Goal: Task Accomplishment & Management: Manage account settings

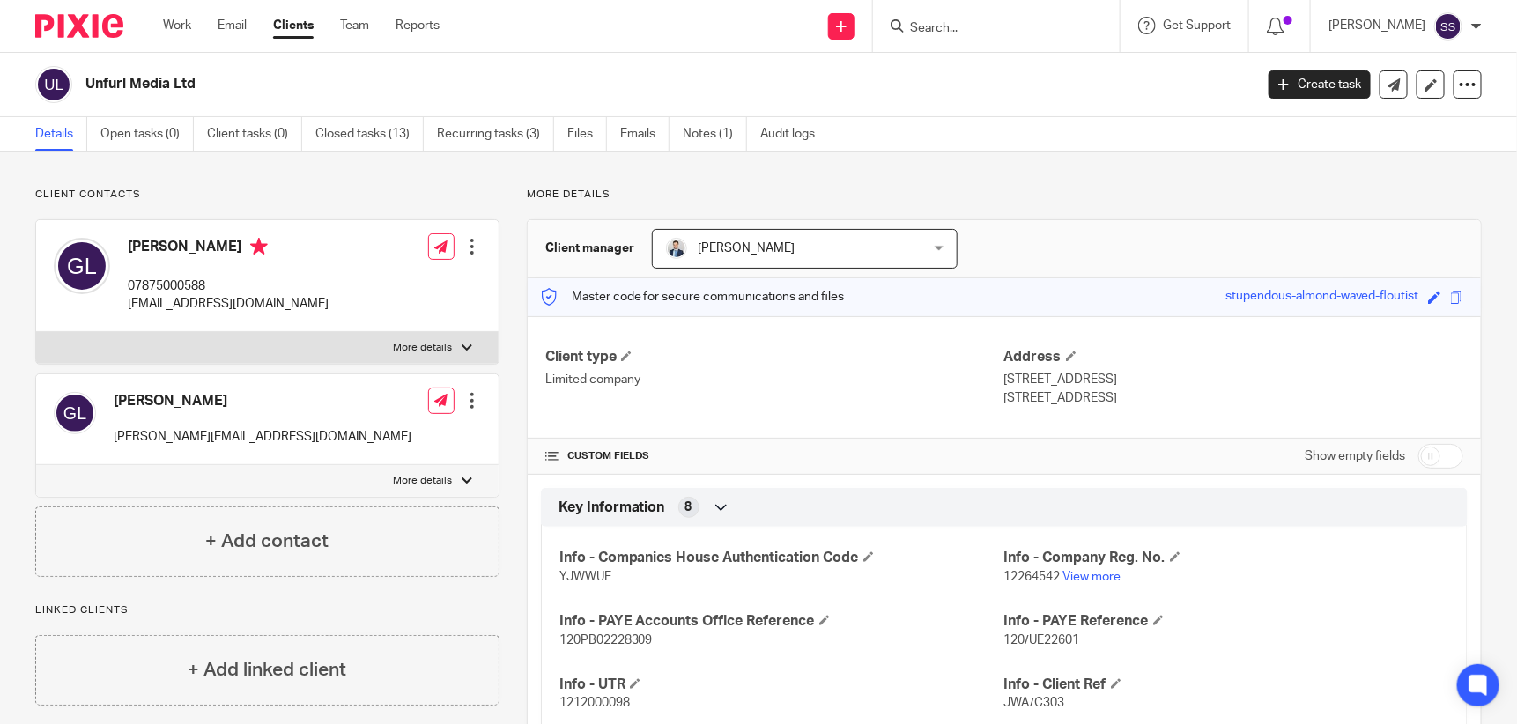
click at [997, 29] on input "Search" at bounding box center [987, 29] width 159 height 16
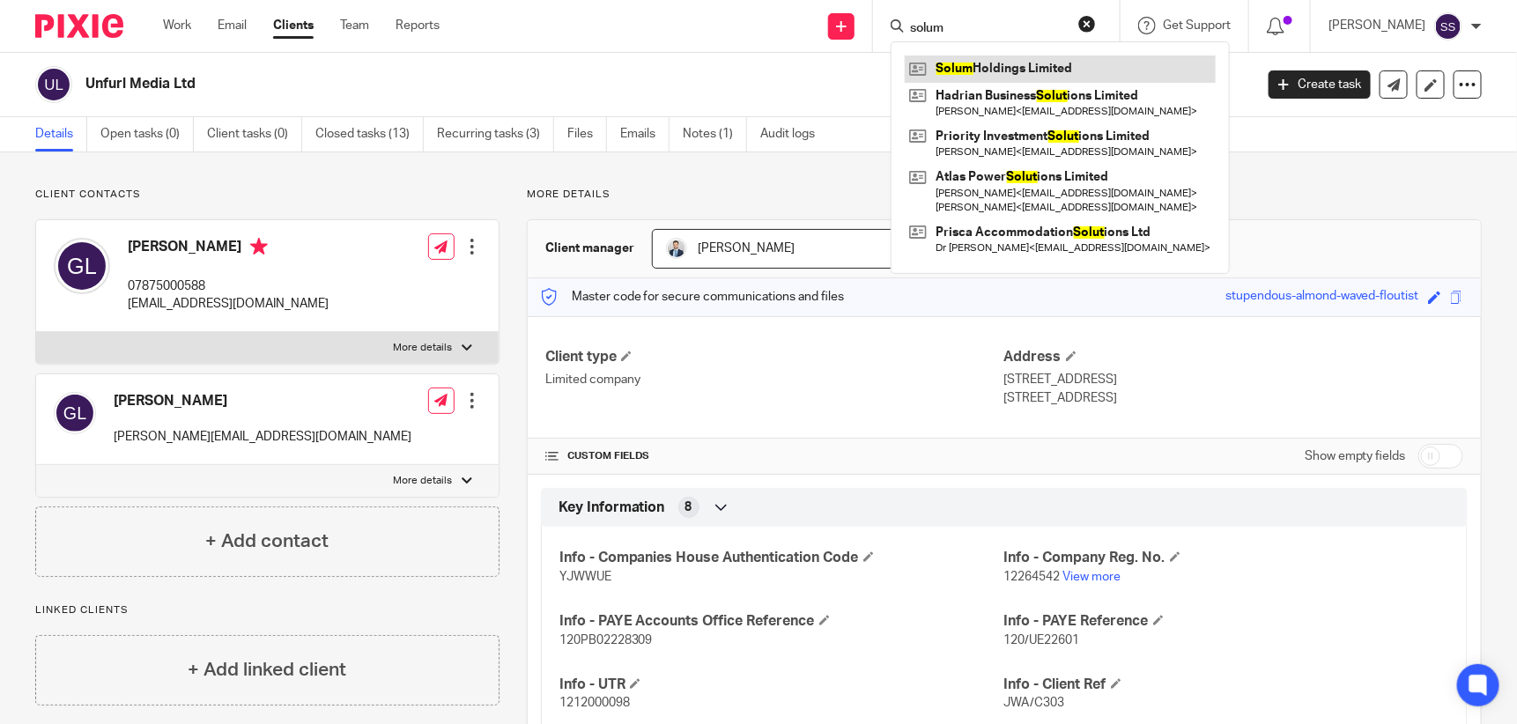
type input "solum"
click at [986, 58] on link at bounding box center [1060, 68] width 311 height 26
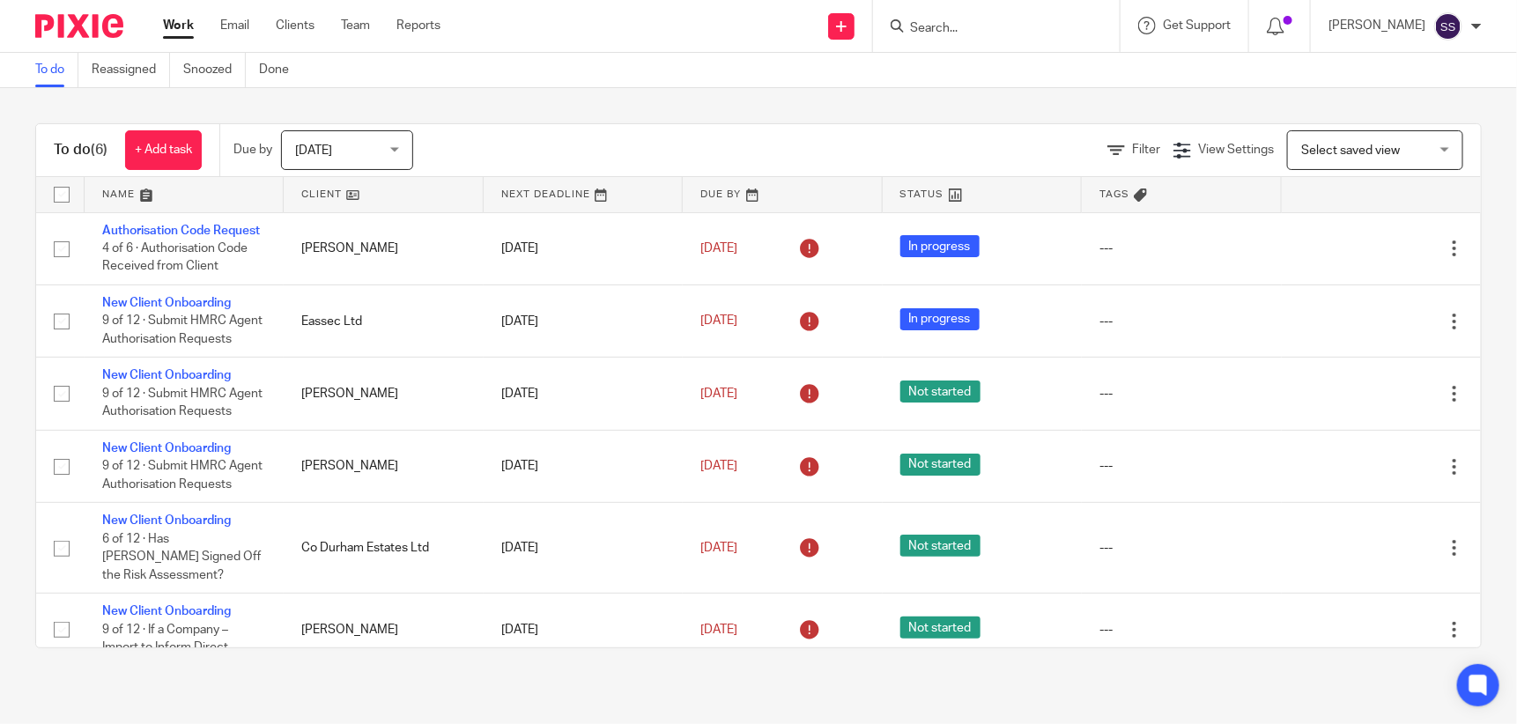
click at [957, 34] on input "Search" at bounding box center [987, 29] width 159 height 16
type input "aevum"
click at [1000, 72] on link at bounding box center [1014, 68] width 218 height 26
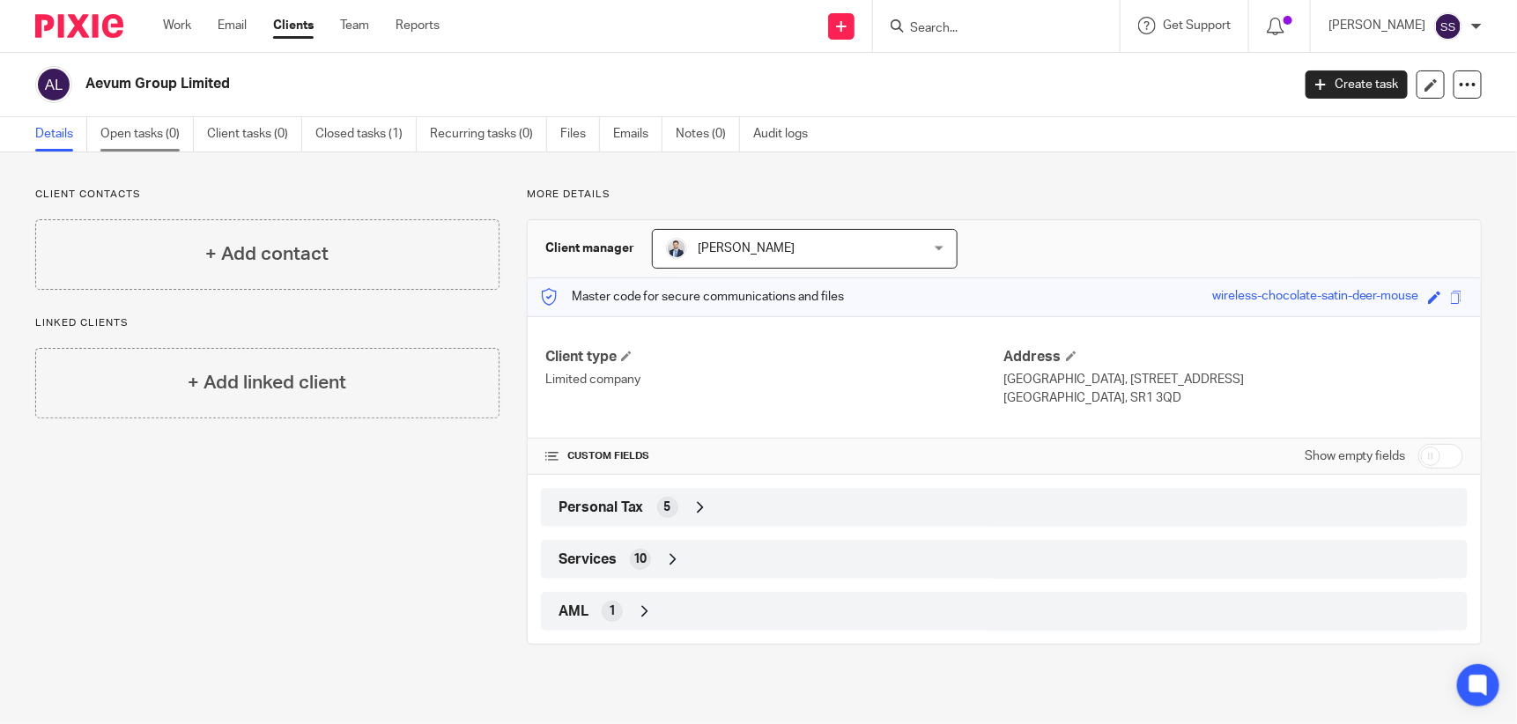
click at [112, 135] on link "Open tasks (0)" at bounding box center [146, 134] width 93 height 34
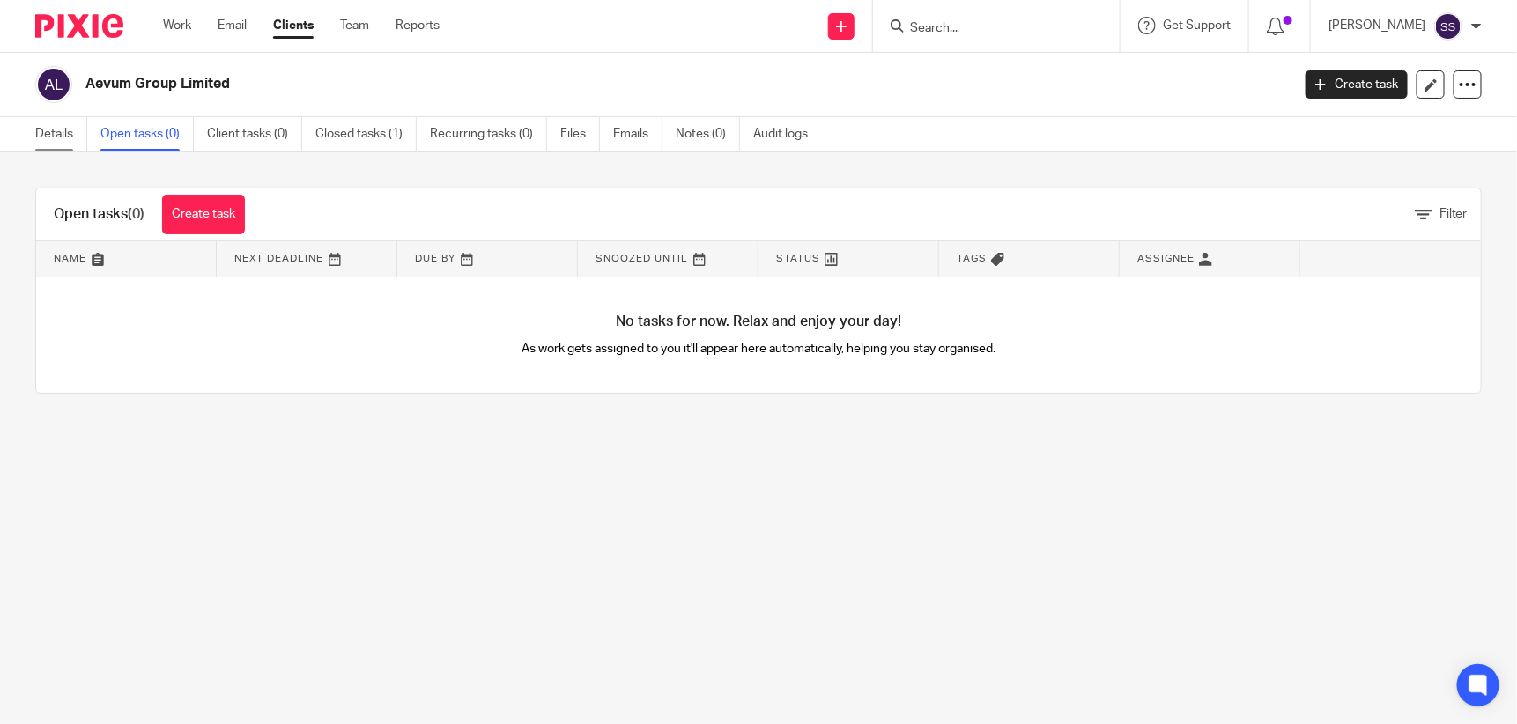
click at [60, 133] on link "Details" at bounding box center [61, 134] width 52 height 34
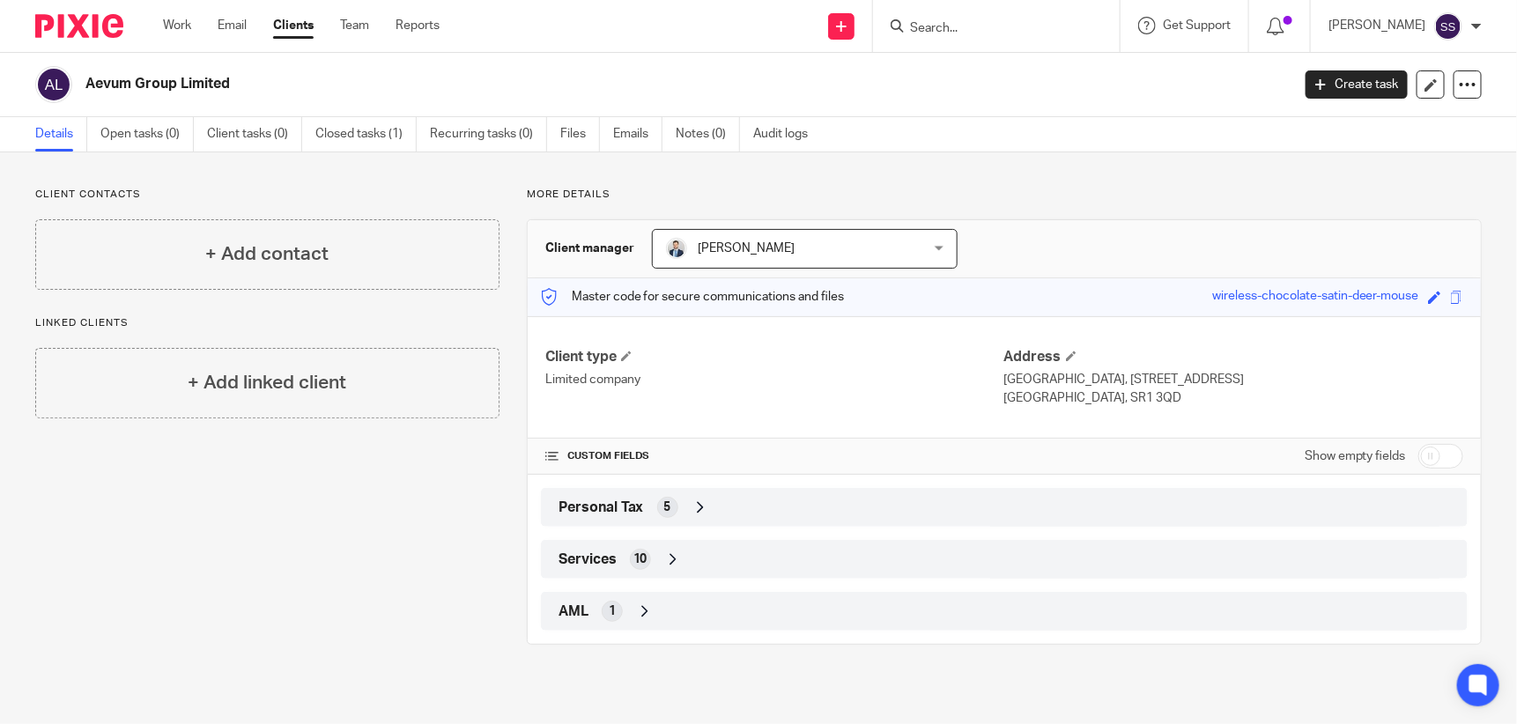
click at [1418, 450] on input "checkbox" at bounding box center [1440, 456] width 45 height 25
checkbox input "true"
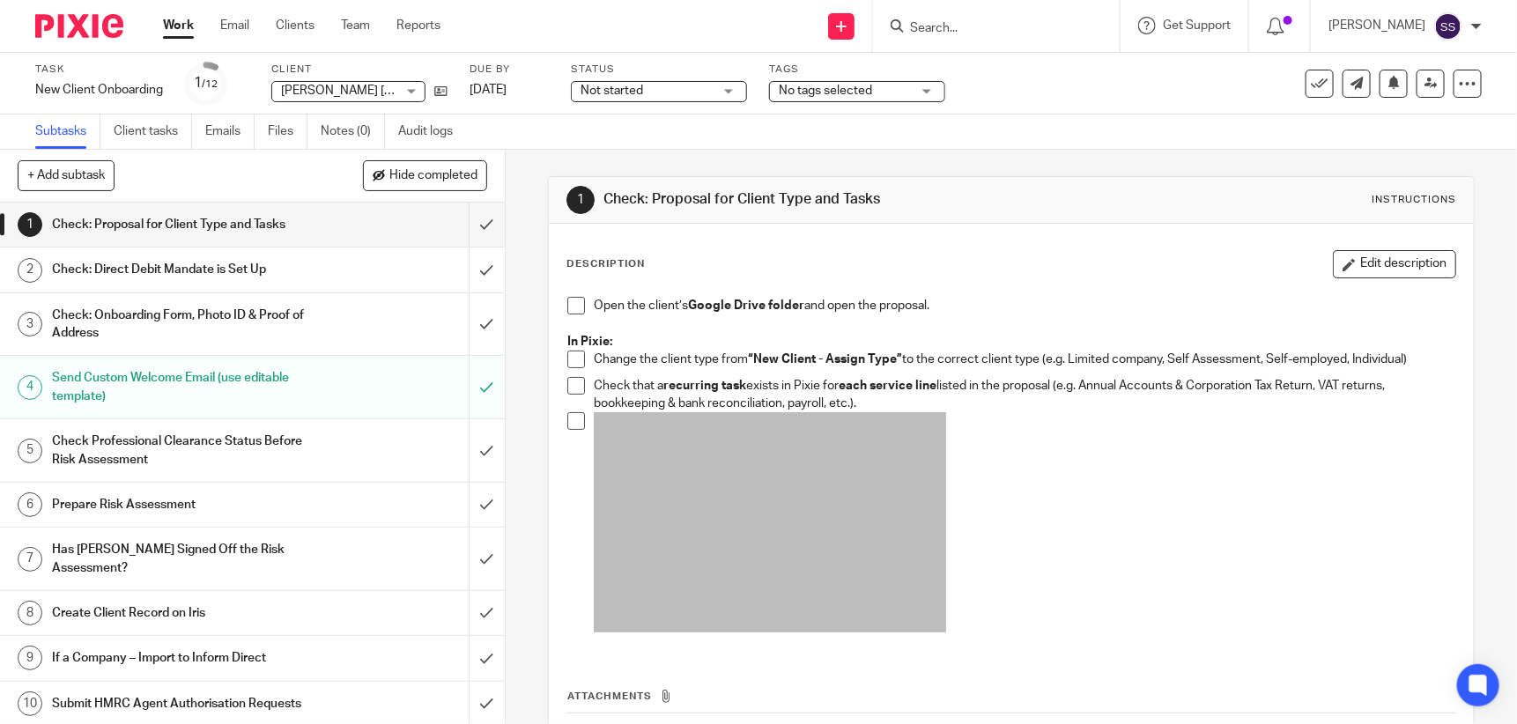
click at [222, 273] on h1 "Check: Direct Debit Mandate is Set Up" at bounding box center [185, 269] width 266 height 26
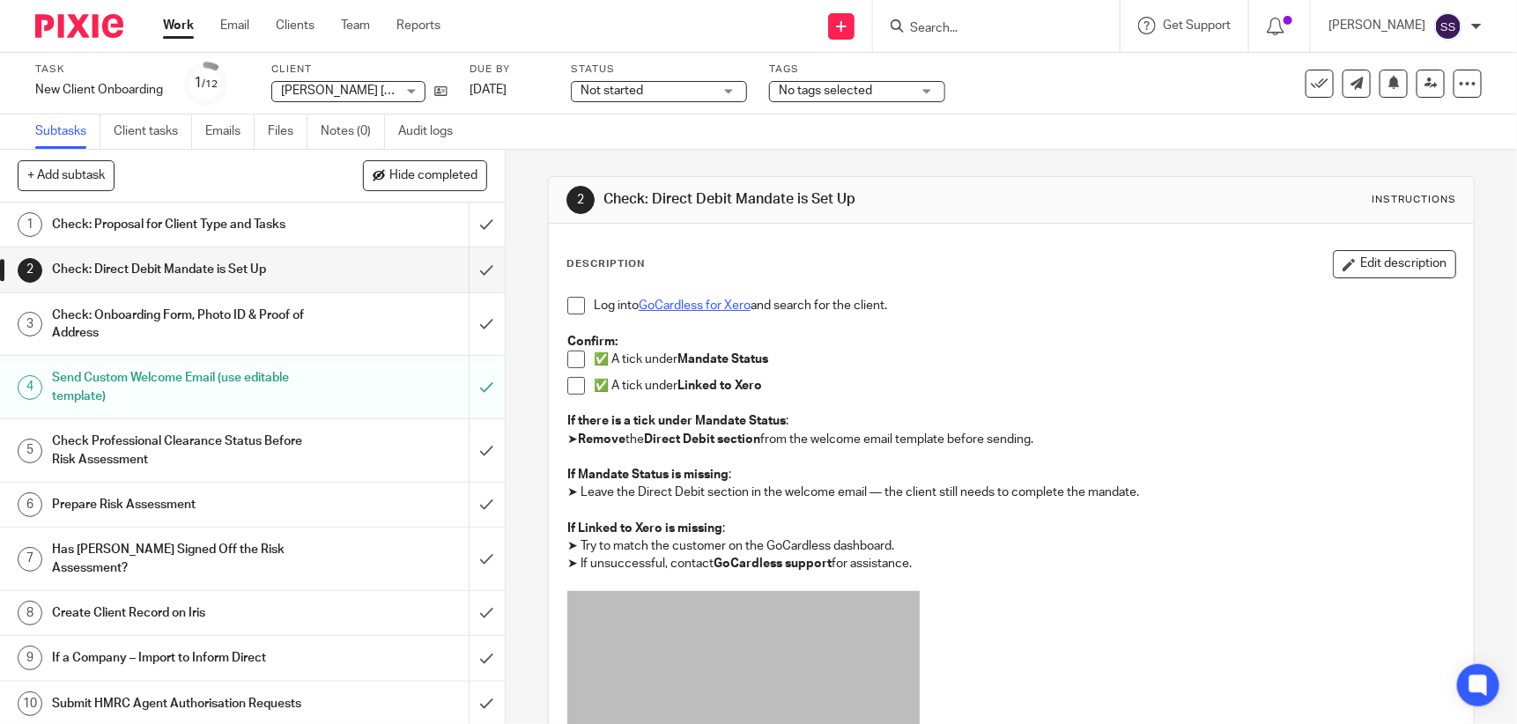
click at [654, 304] on link "GoCardless for Xero" at bounding box center [695, 305] width 112 height 12
click at [984, 21] on input "Search" at bounding box center [987, 29] width 159 height 16
type input "aevum"
click at [1008, 69] on link at bounding box center [1014, 68] width 218 height 26
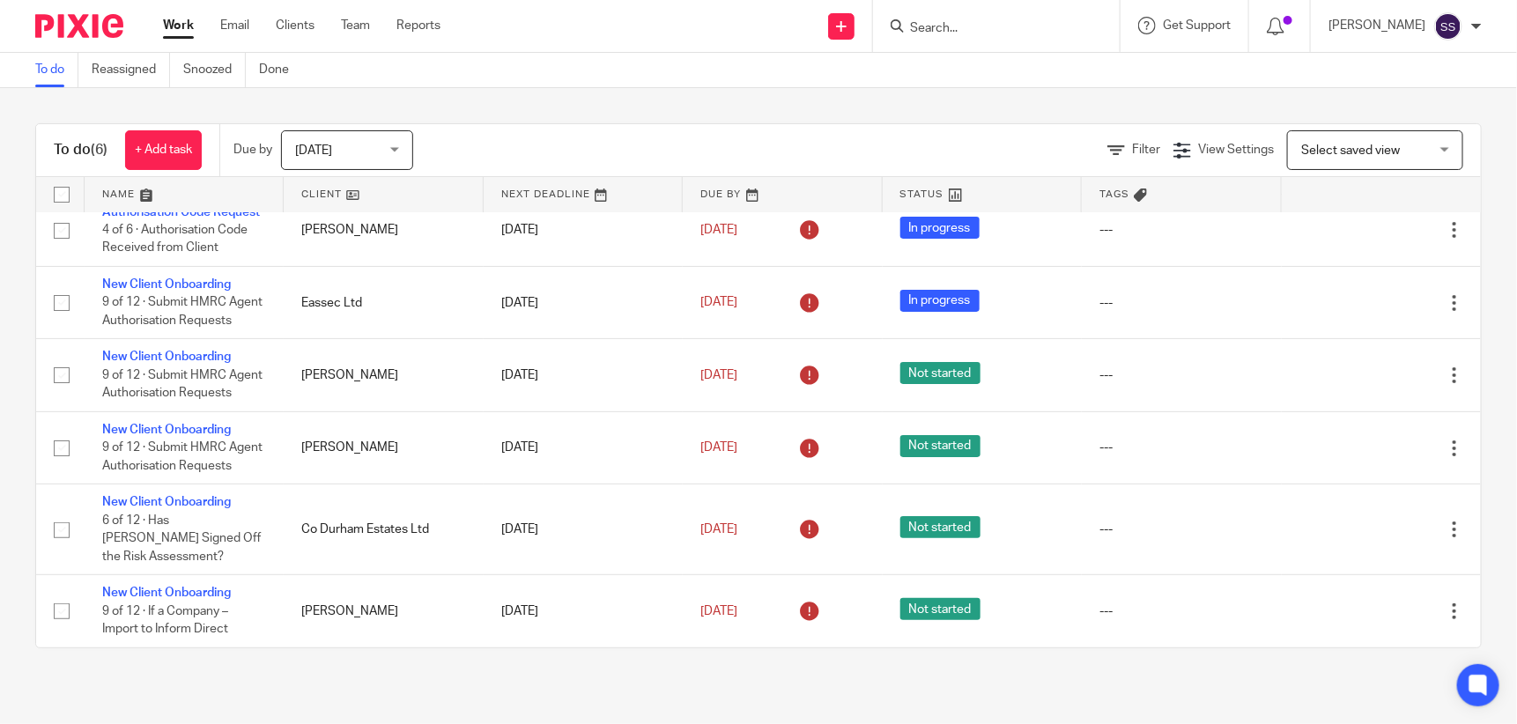
scroll to position [71, 0]
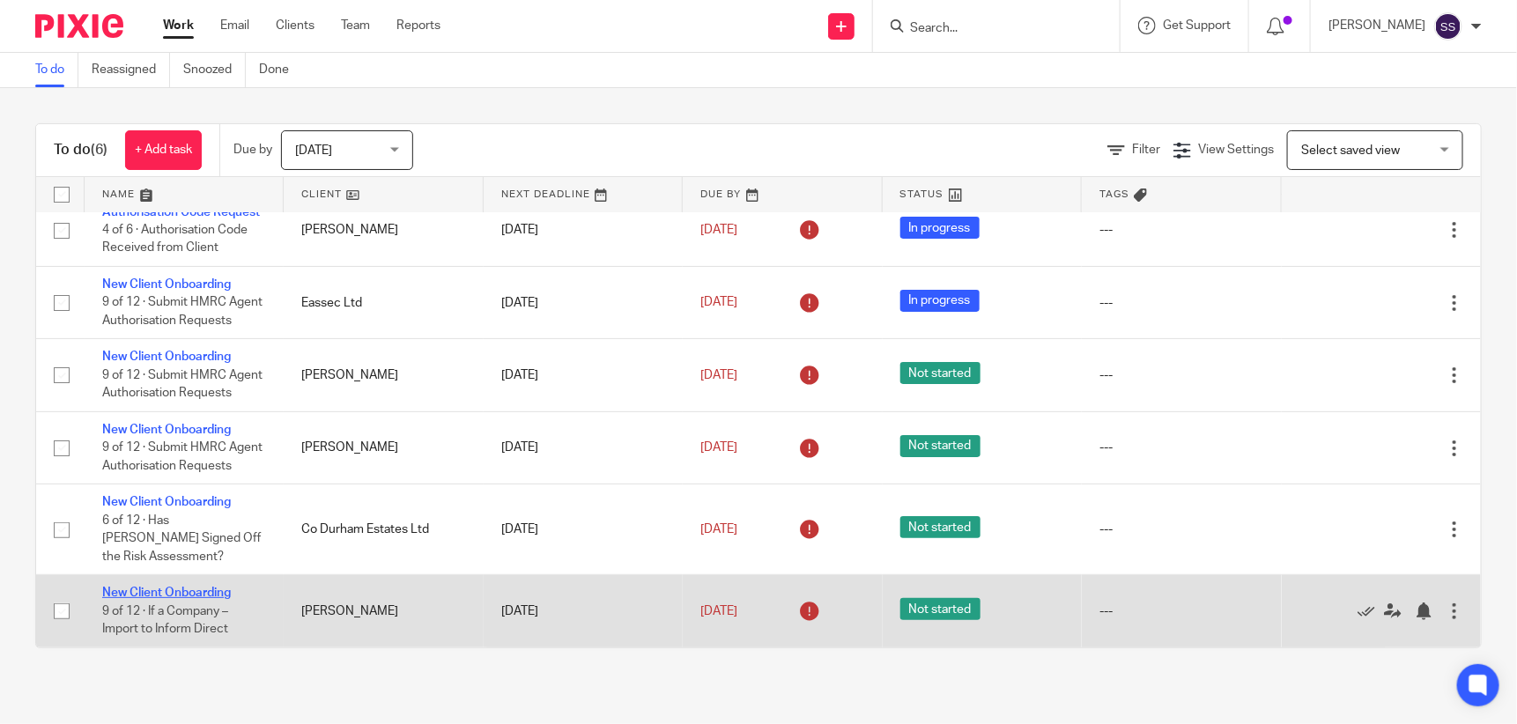
click at [188, 590] on link "New Client Onboarding" at bounding box center [166, 593] width 129 height 12
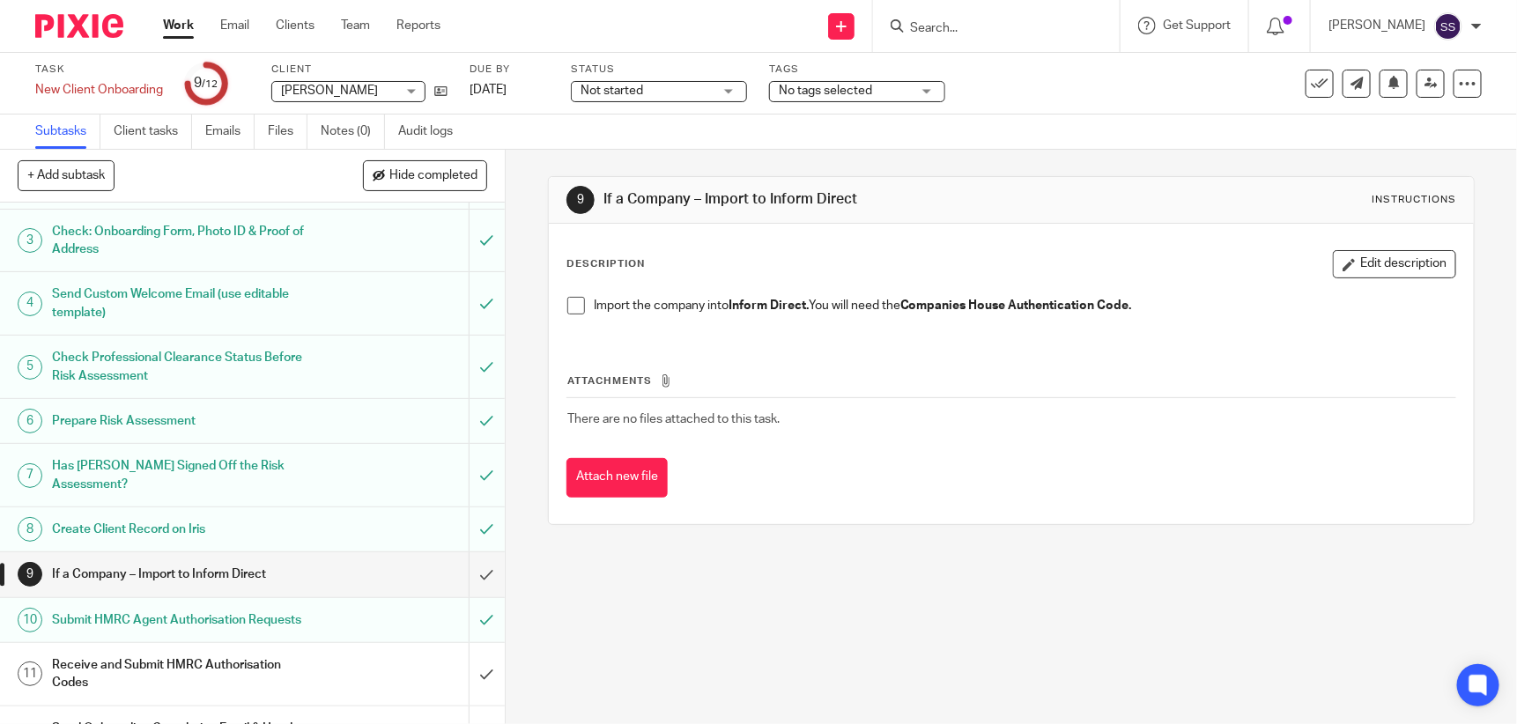
scroll to position [109, 0]
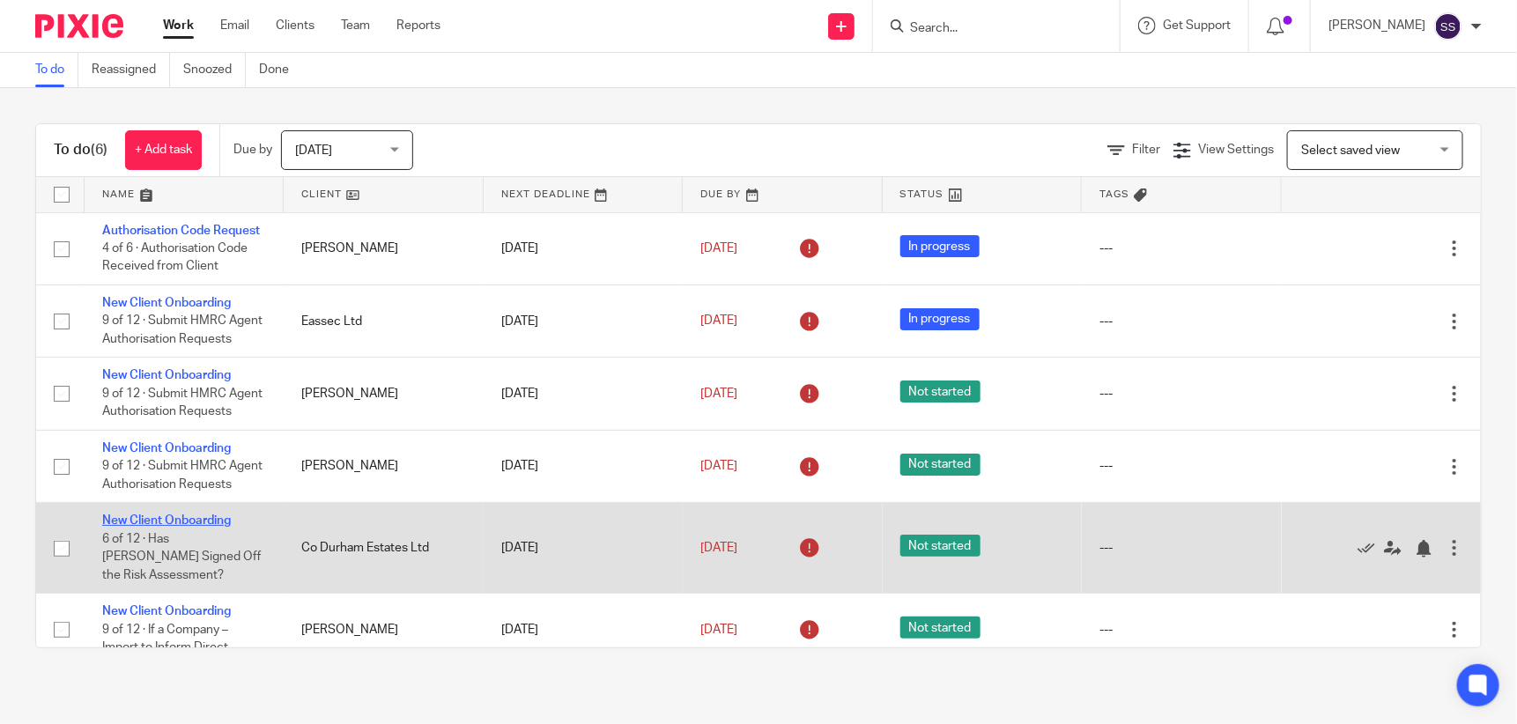
click at [181, 516] on link "New Client Onboarding" at bounding box center [166, 520] width 129 height 12
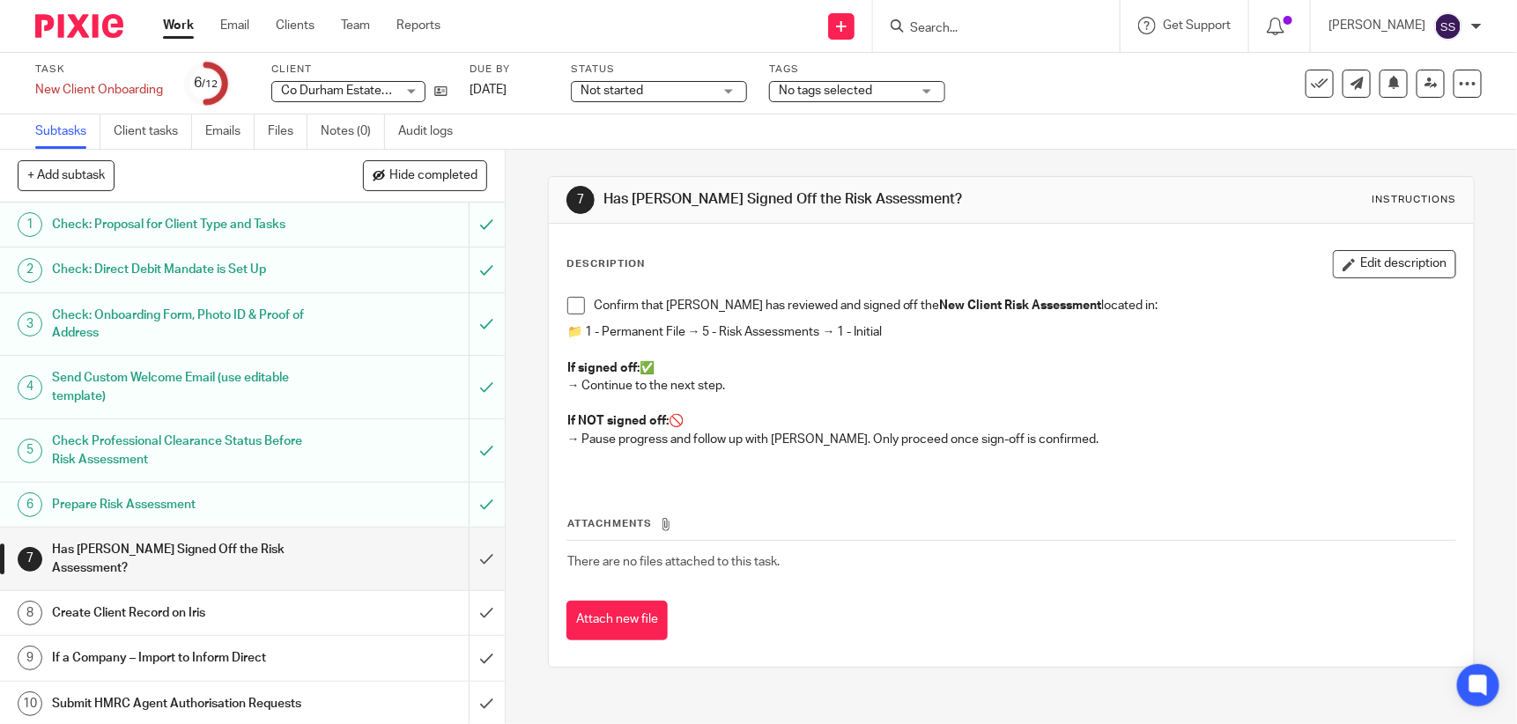
click at [949, 30] on input "Search" at bounding box center [987, 29] width 159 height 16
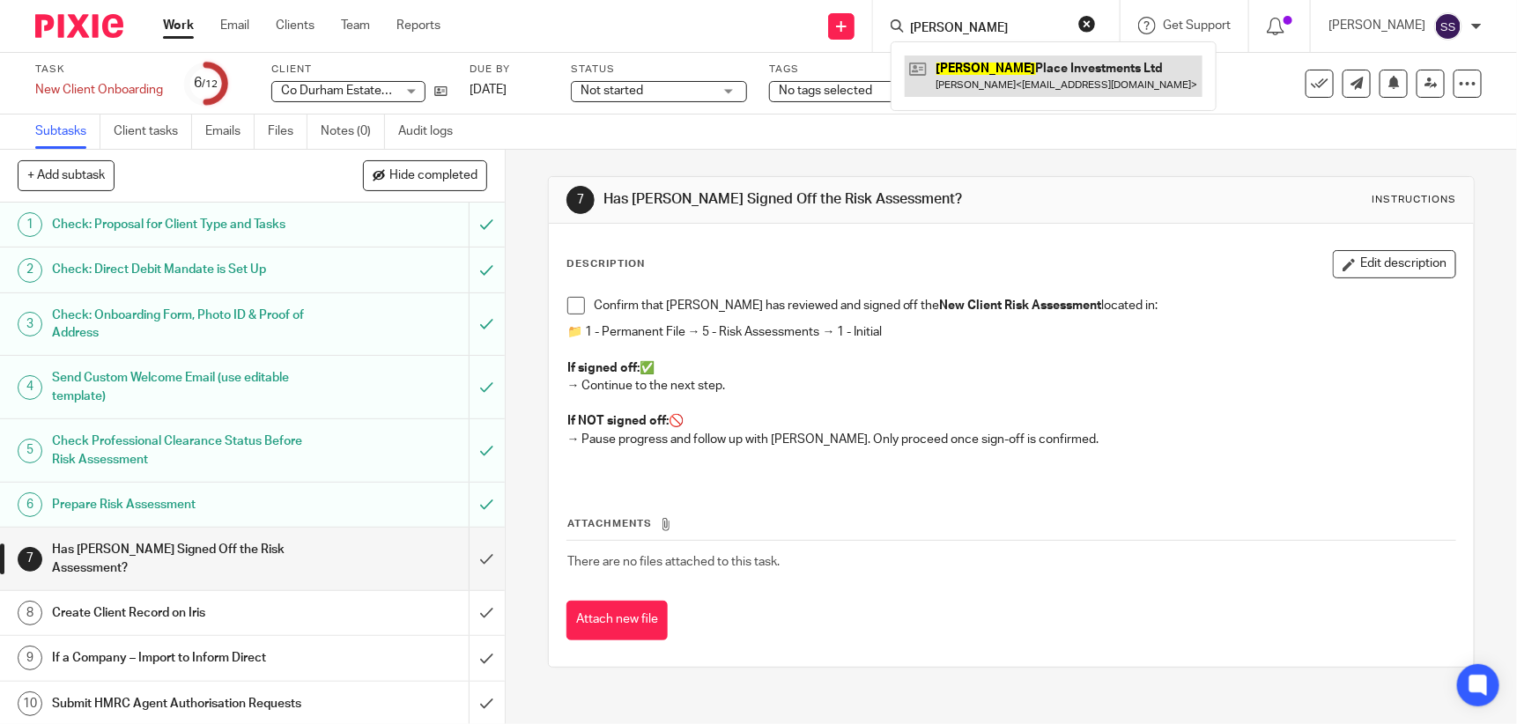
type input "rossie"
click at [993, 75] on link at bounding box center [1054, 75] width 298 height 41
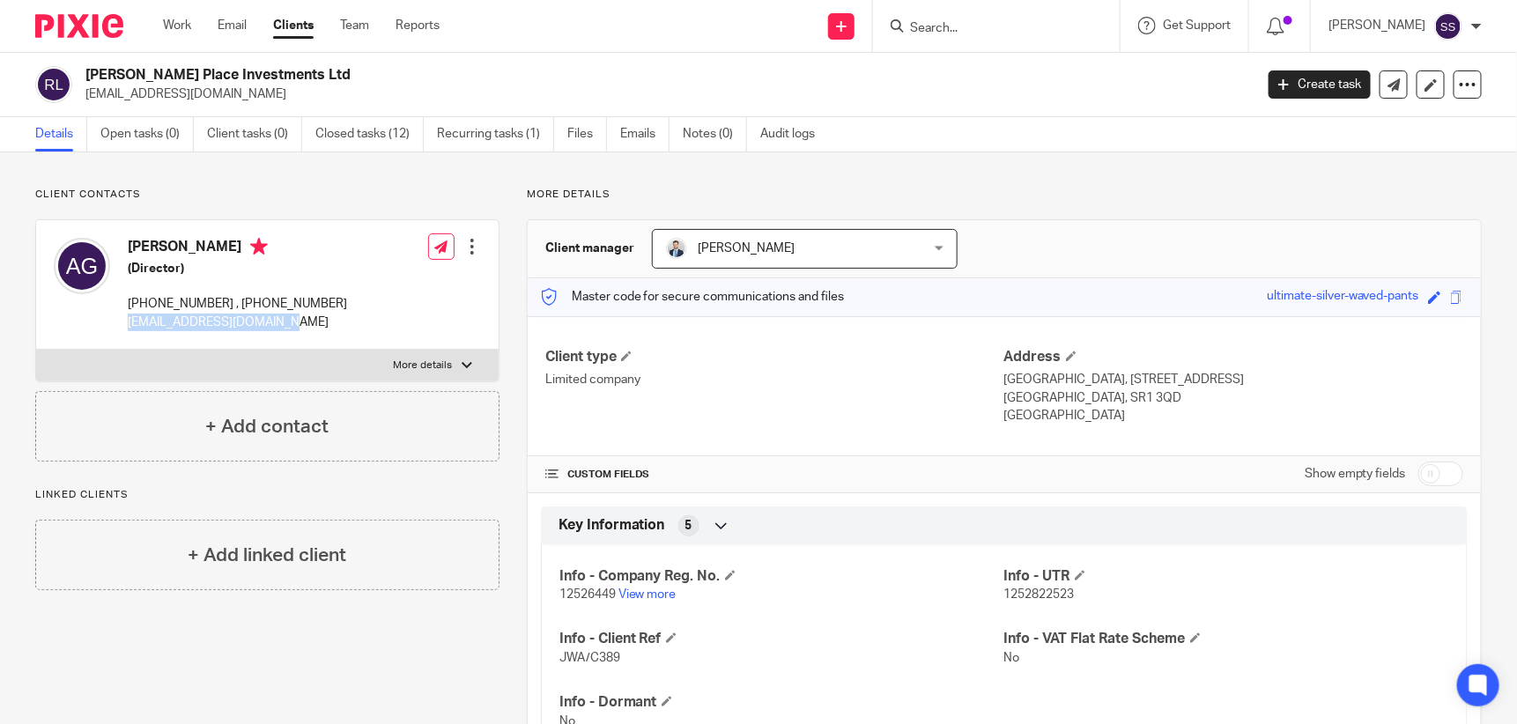
drag, startPoint x: 129, startPoint y: 324, endPoint x: 285, endPoint y: 331, distance: 156.9
click at [285, 331] on div "Andrew Anthony Gallagher (Director) +44 7908 454699 , +966 559022458 gallaghera…" at bounding box center [200, 284] width 293 height 111
drag, startPoint x: 285, startPoint y: 331, endPoint x: 269, endPoint y: 321, distance: 19.3
copy p "gallagherandy4@gmail.com"
click at [994, 24] on input "Search" at bounding box center [987, 29] width 159 height 16
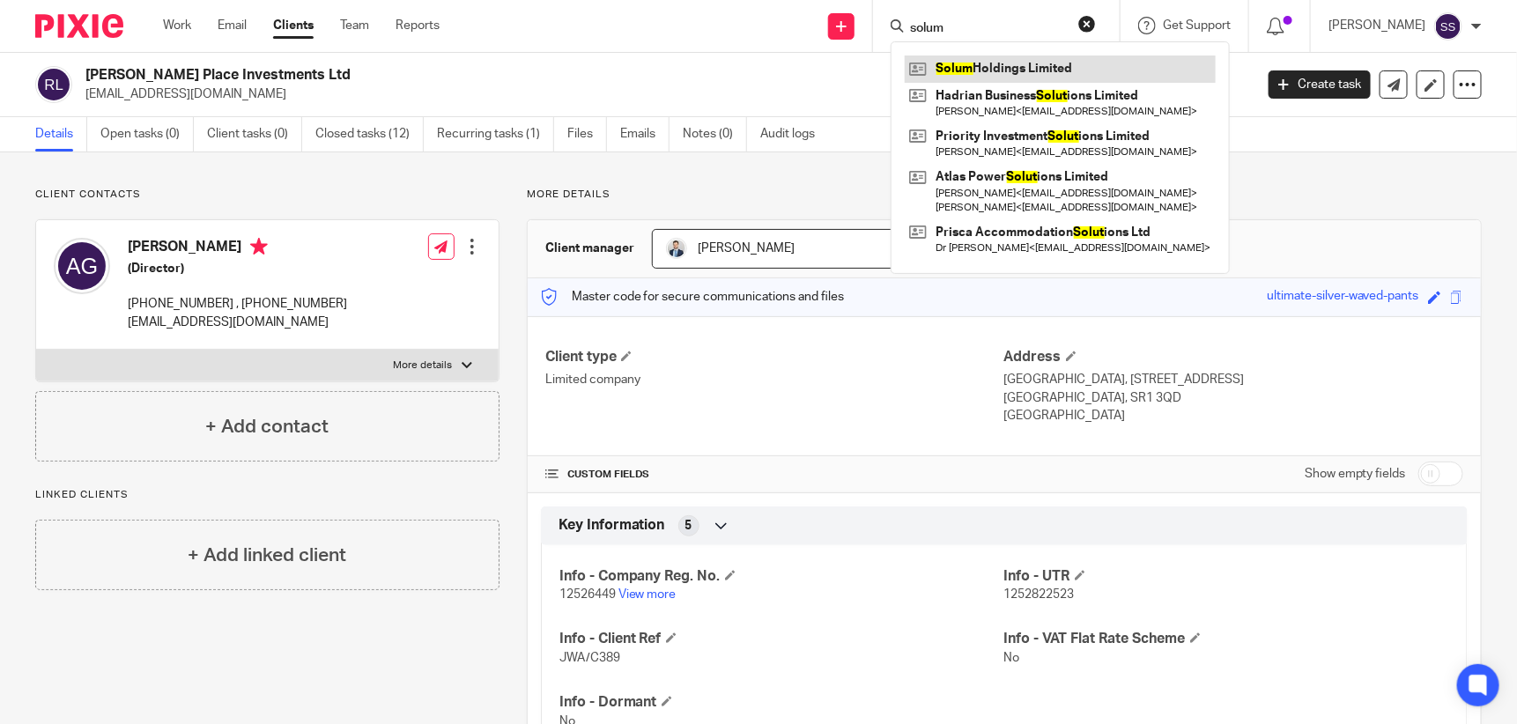
type input "solum"
click at [1053, 68] on link at bounding box center [1060, 68] width 311 height 26
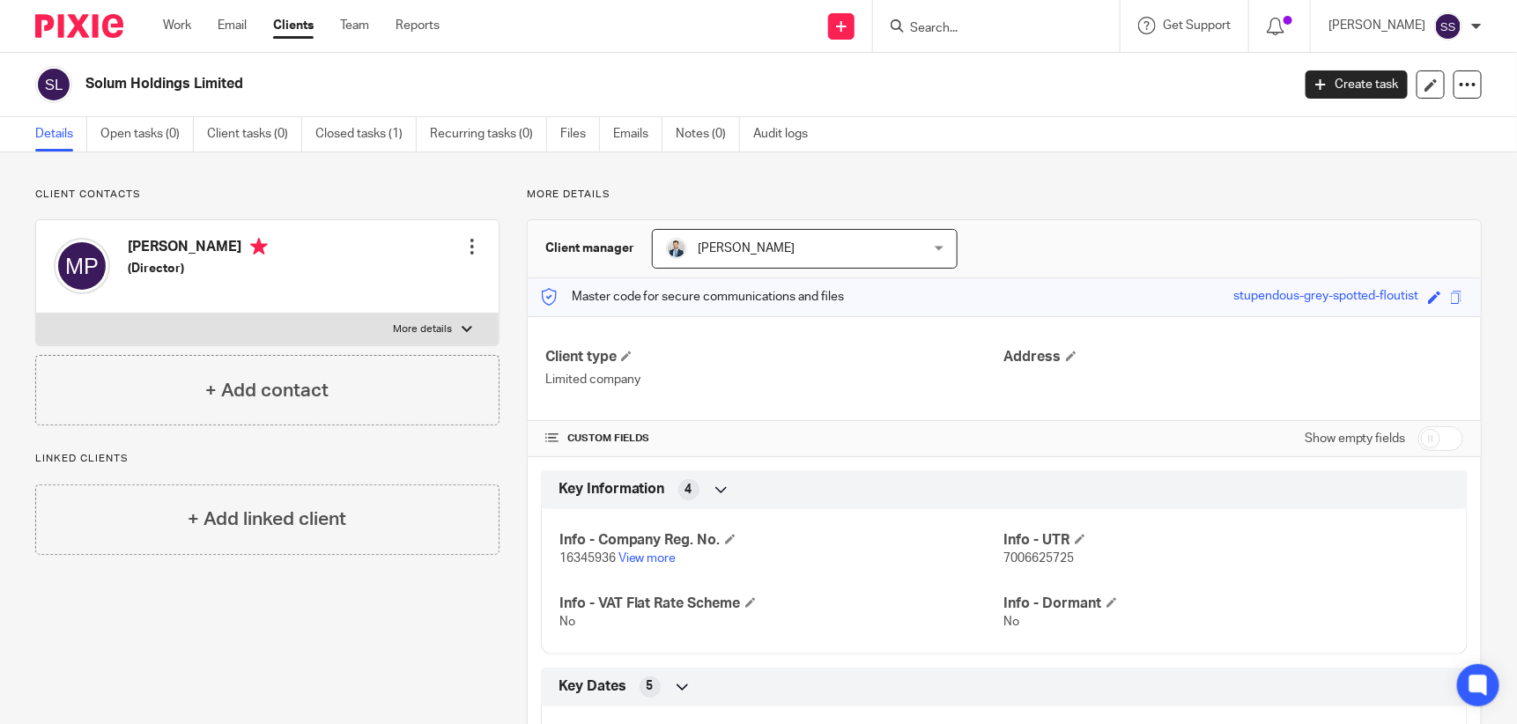
click at [468, 322] on label "More details" at bounding box center [267, 330] width 462 height 32
click at [36, 314] on input "More details" at bounding box center [35, 313] width 1 height 1
checkbox input "true"
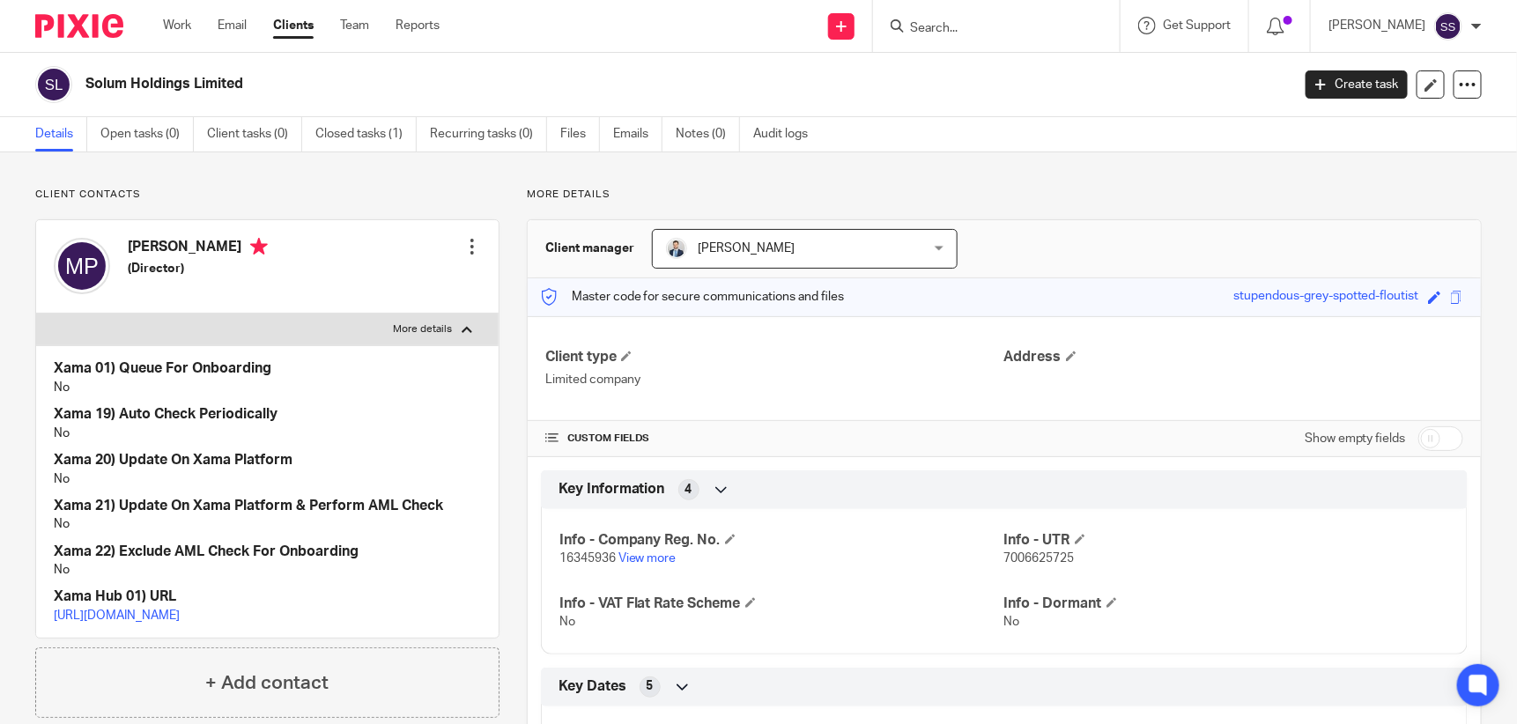
click at [419, 289] on div "Max Olof Perzon (Director) Edit contact Create client from contact Export data …" at bounding box center [267, 266] width 462 height 93
drag, startPoint x: 419, startPoint y: 289, endPoint x: 475, endPoint y: 100, distance: 196.5
click at [475, 100] on main "Solum Holdings Limited Create task Update from Companies House Export data Merg…" at bounding box center [758, 362] width 1517 height 724
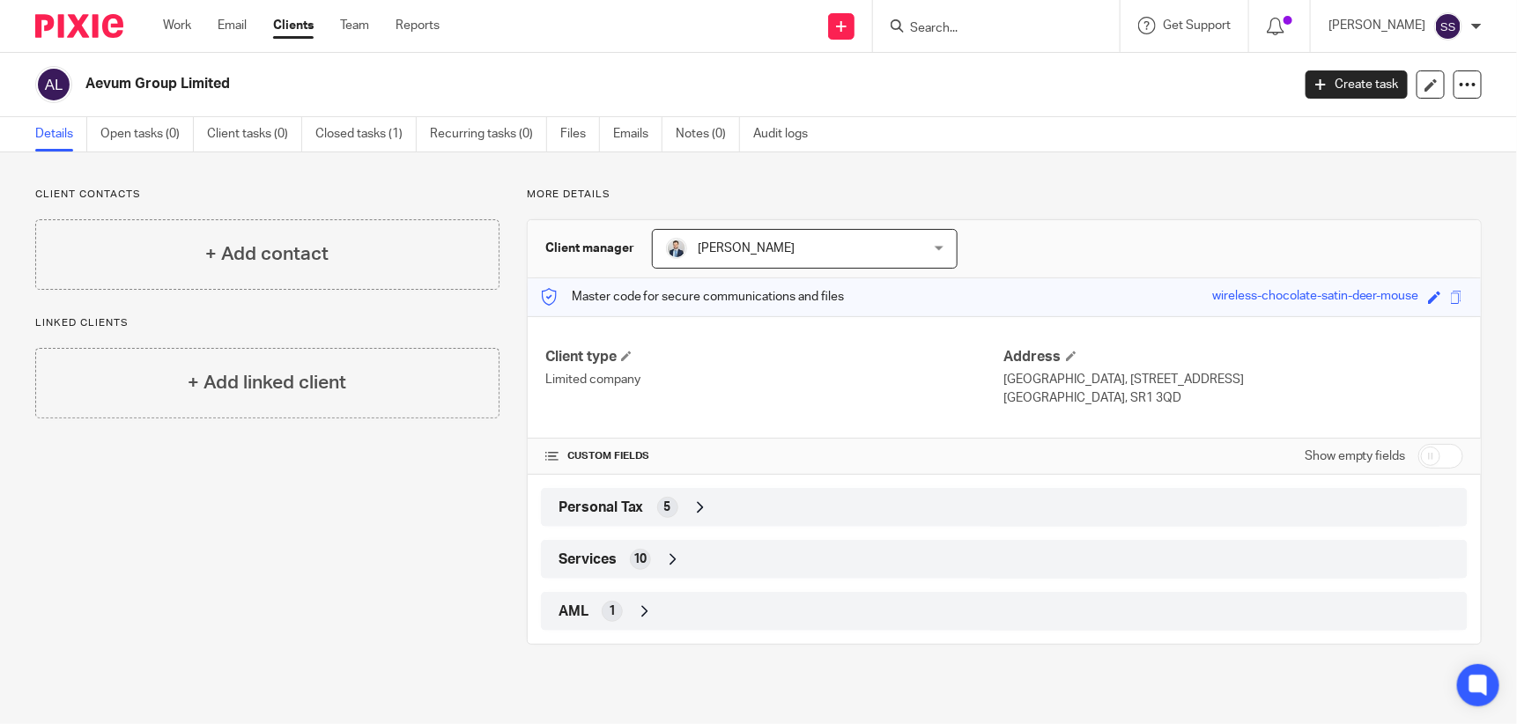
click at [968, 34] on input "Search" at bounding box center [987, 29] width 159 height 16
type input "a"
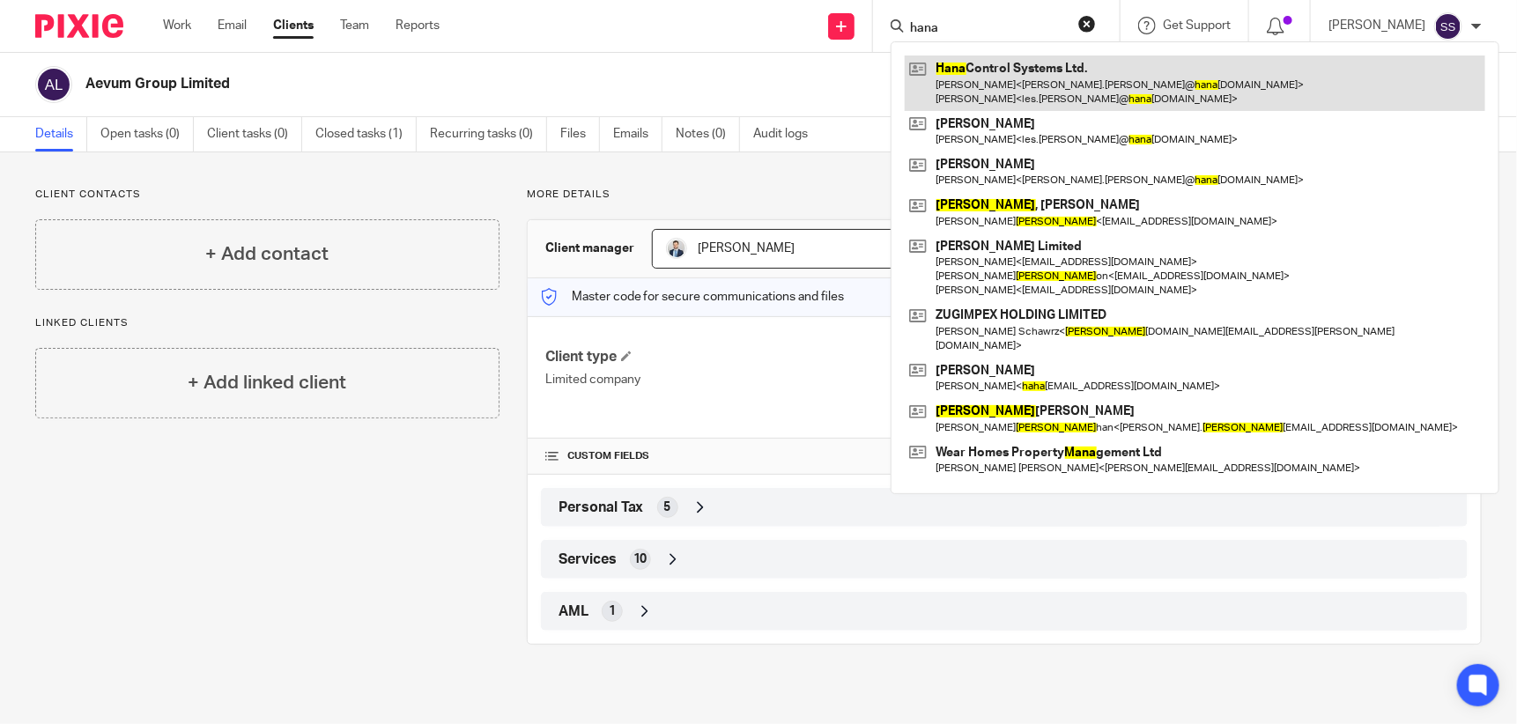
type input "hana"
click at [1060, 79] on link at bounding box center [1195, 82] width 580 height 55
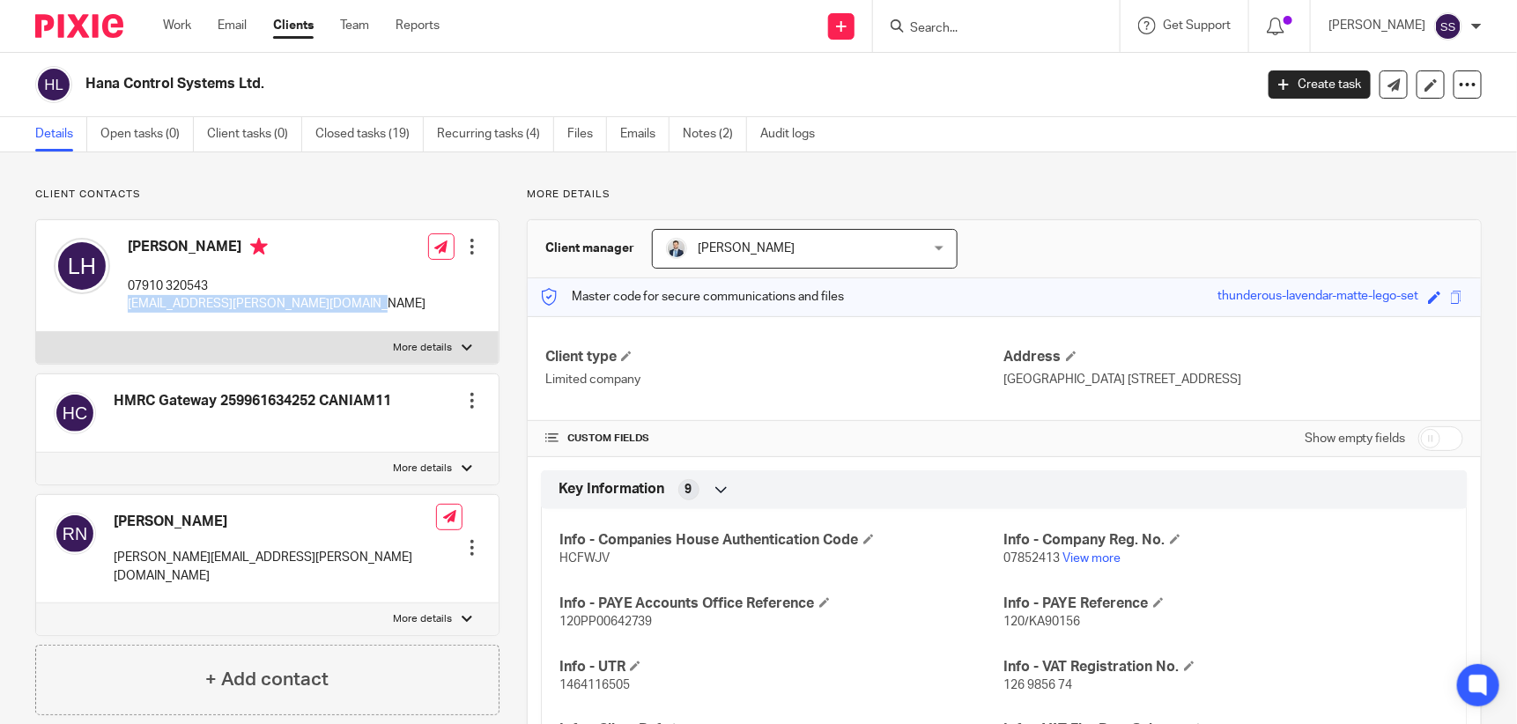
drag, startPoint x: 123, startPoint y: 302, endPoint x: 345, endPoint y: 310, distance: 222.1
click at [345, 310] on div "[PERSON_NAME] 07910 320543 [EMAIL_ADDRESS][PERSON_NAME][DOMAIN_NAME] Edit conta…" at bounding box center [267, 276] width 462 height 112
drag, startPoint x: 345, startPoint y: 310, endPoint x: 333, endPoint y: 305, distance: 13.4
copy p "les.harrold@hanacontrolsystems.co.uk"
click at [388, 325] on div "Les Harrold 07910 320543 les.harrold@hanacontrolsystems.co.uk Edit contact Crea…" at bounding box center [267, 276] width 462 height 112
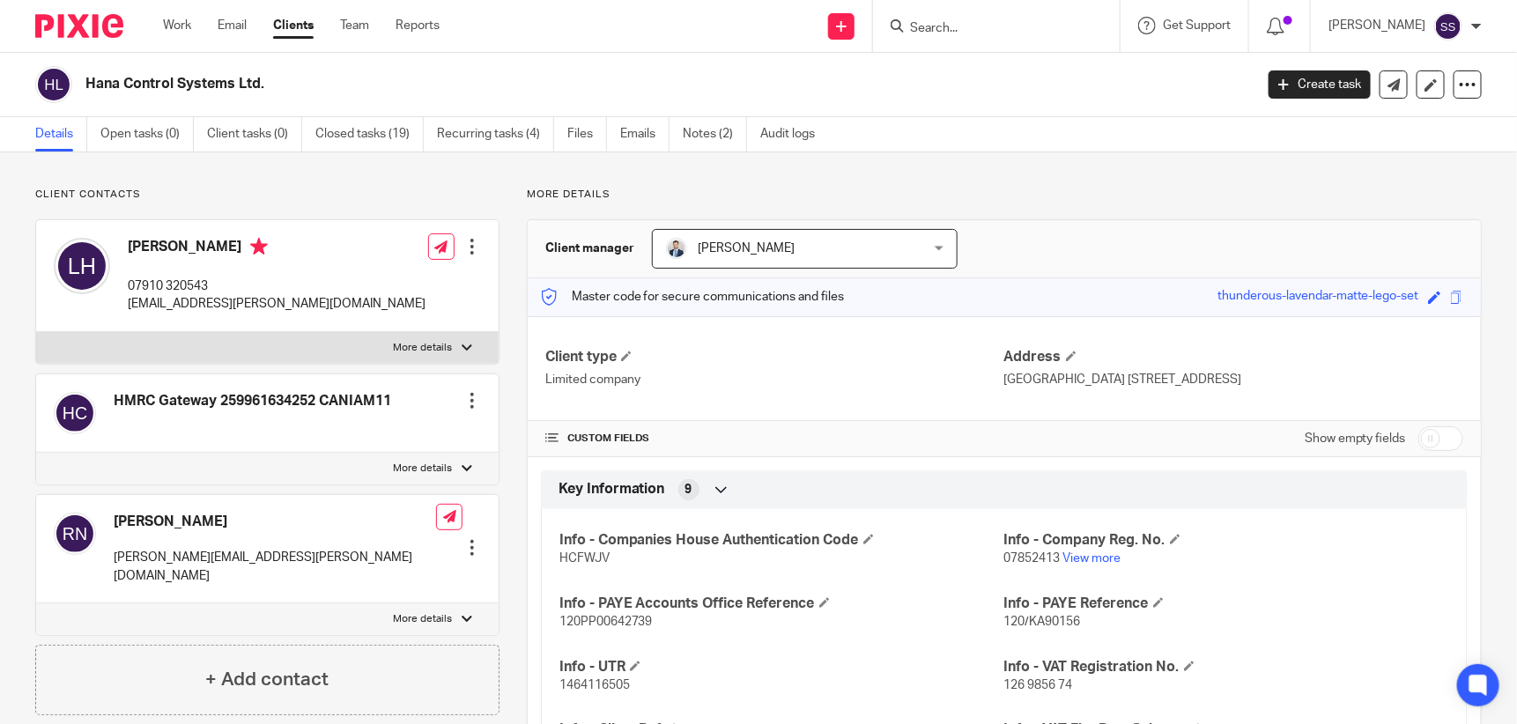
click at [942, 22] on input "Search" at bounding box center [987, 29] width 159 height 16
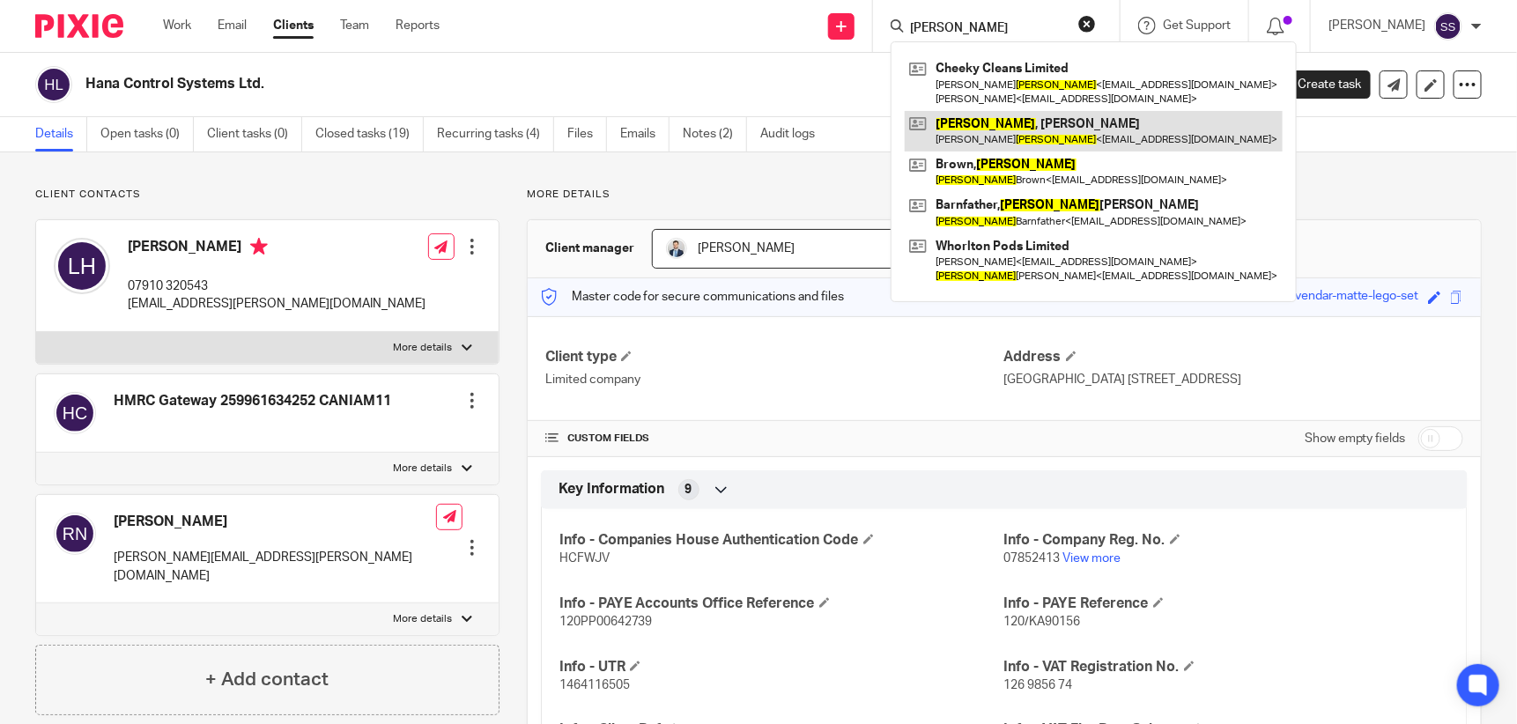
type input "allison"
click at [1006, 124] on link at bounding box center [1094, 131] width 378 height 41
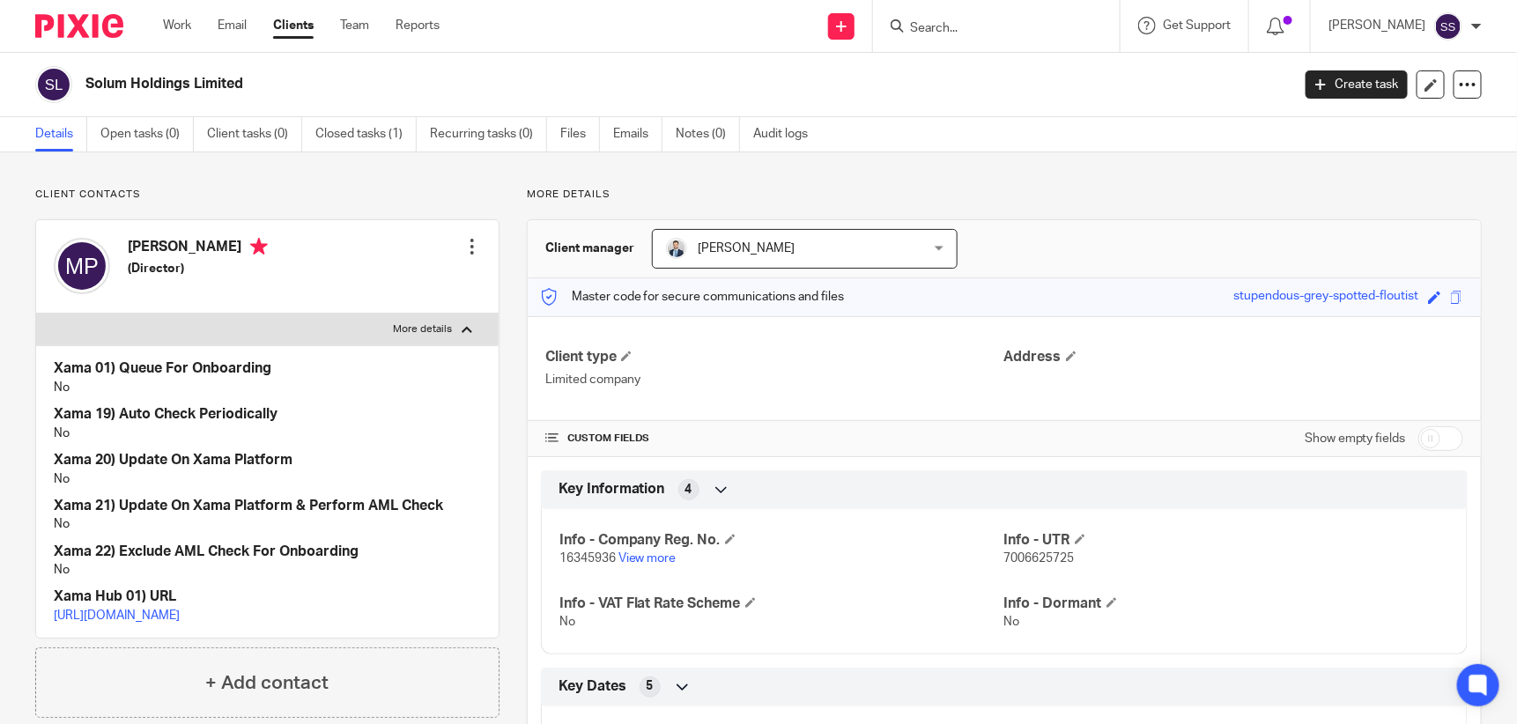
click at [949, 21] on input "Search" at bounding box center [987, 29] width 159 height 16
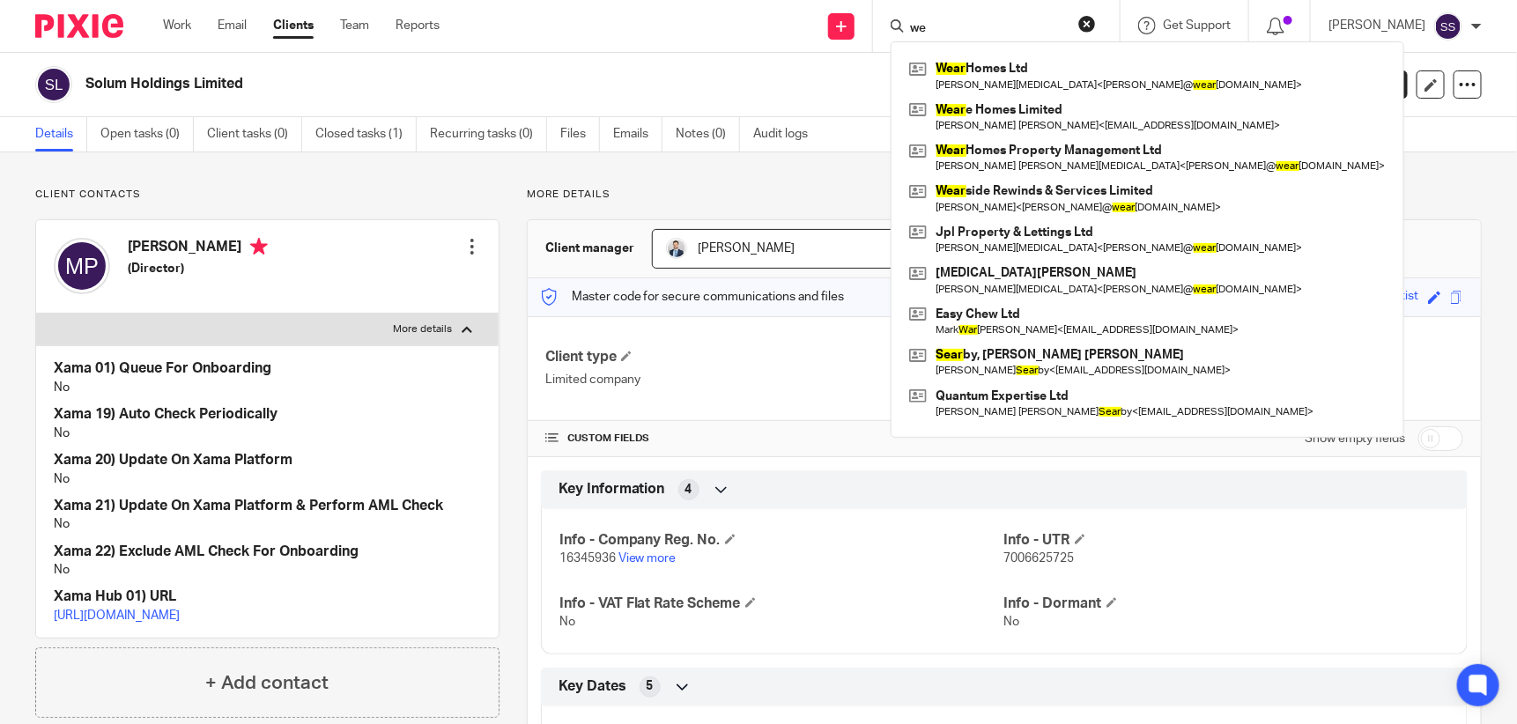
type input "w"
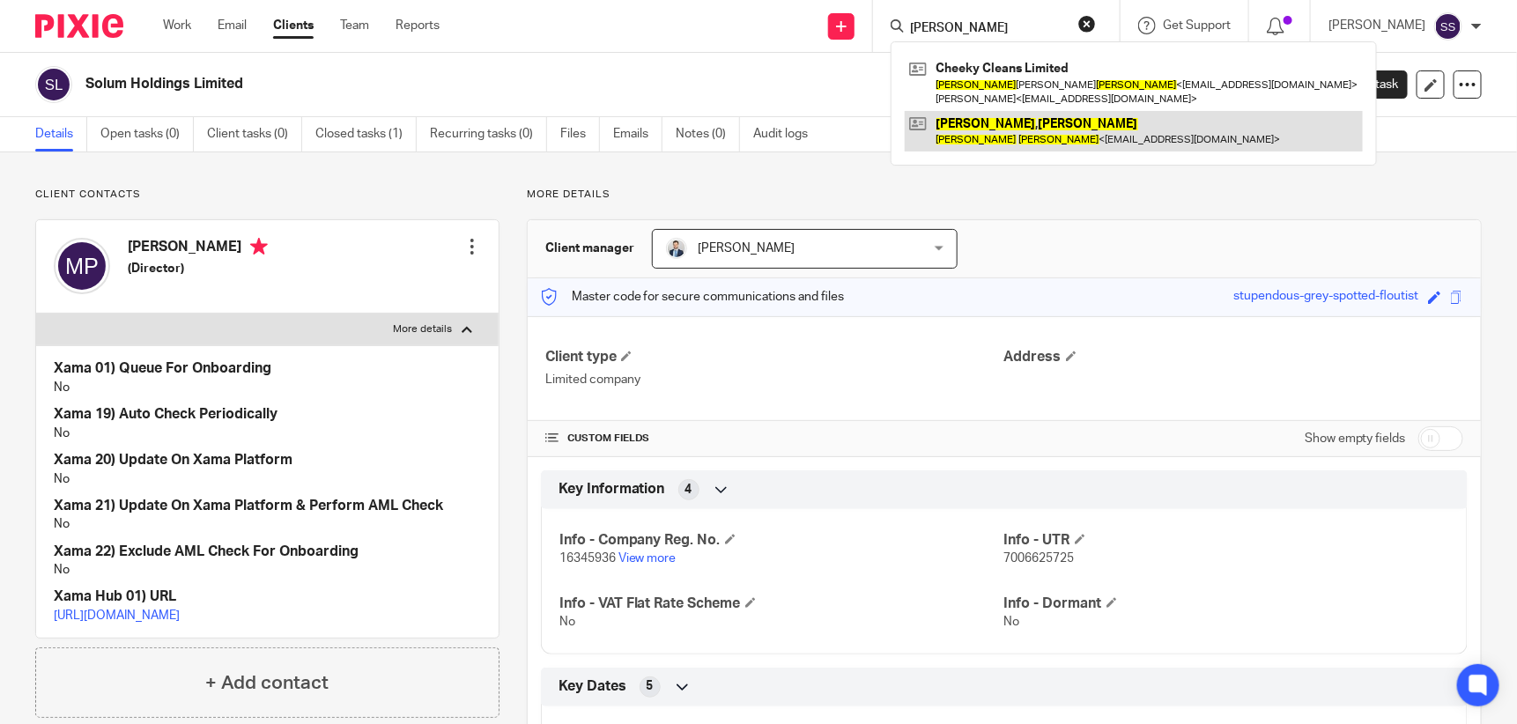
type input "[PERSON_NAME]"
click at [1011, 140] on link at bounding box center [1134, 131] width 458 height 41
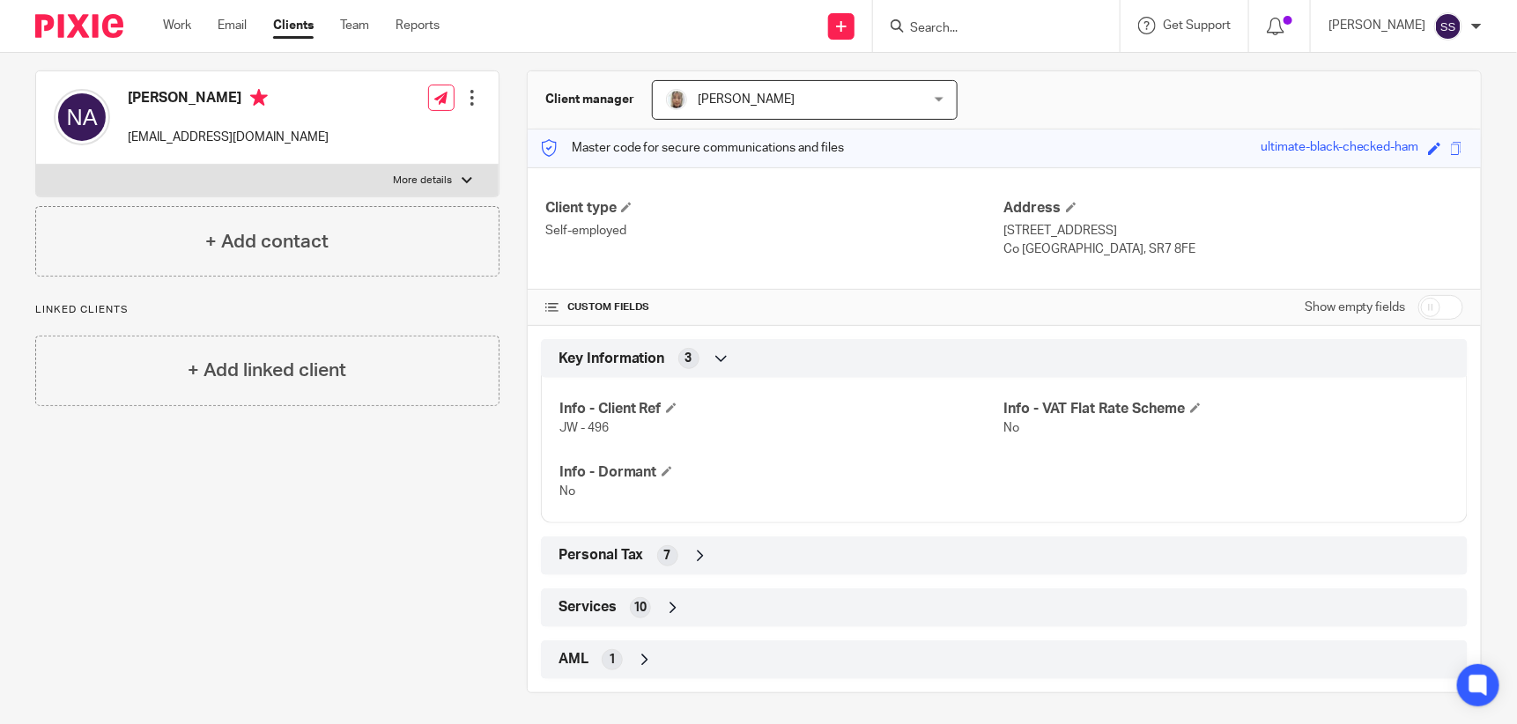
scroll to position [151, 0]
click at [1418, 297] on input "checkbox" at bounding box center [1440, 304] width 45 height 25
checkbox input "true"
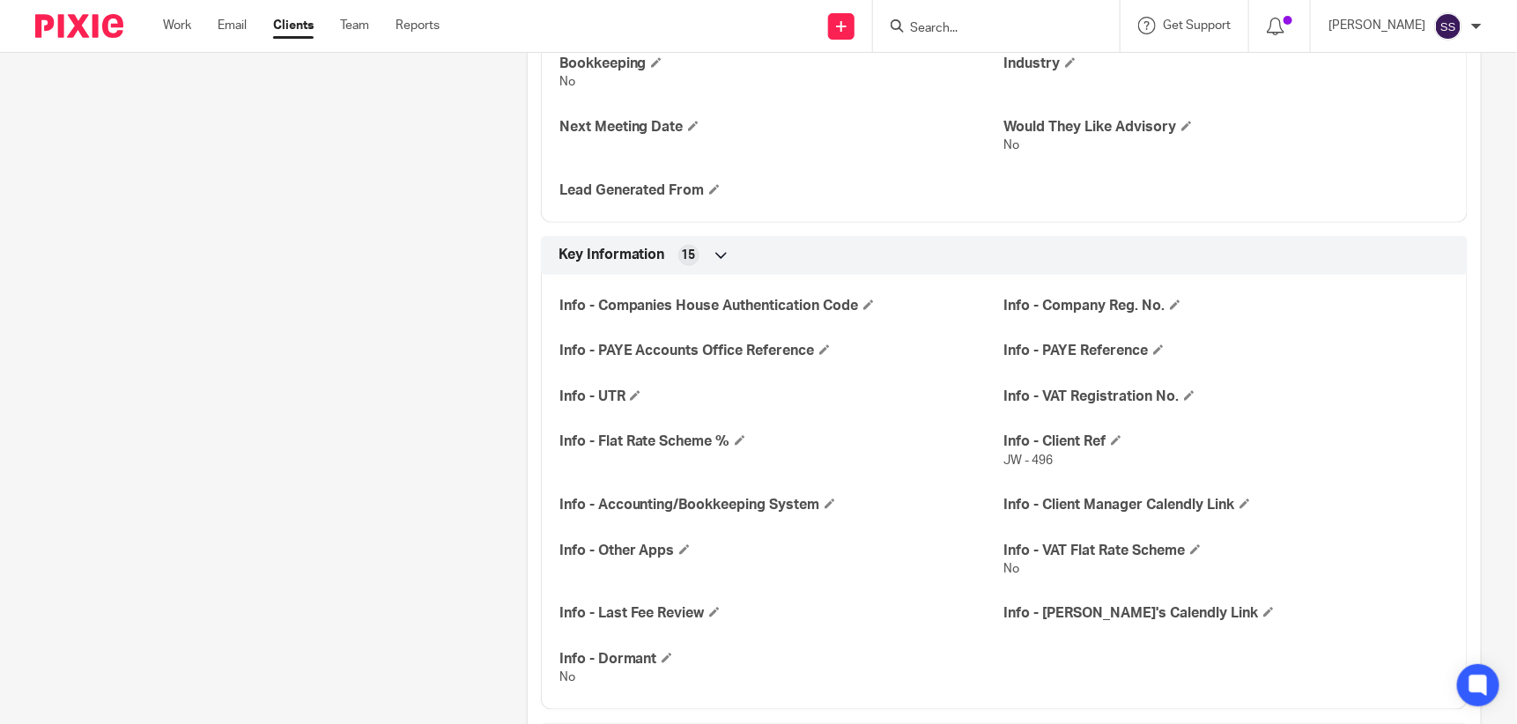
scroll to position [714, 0]
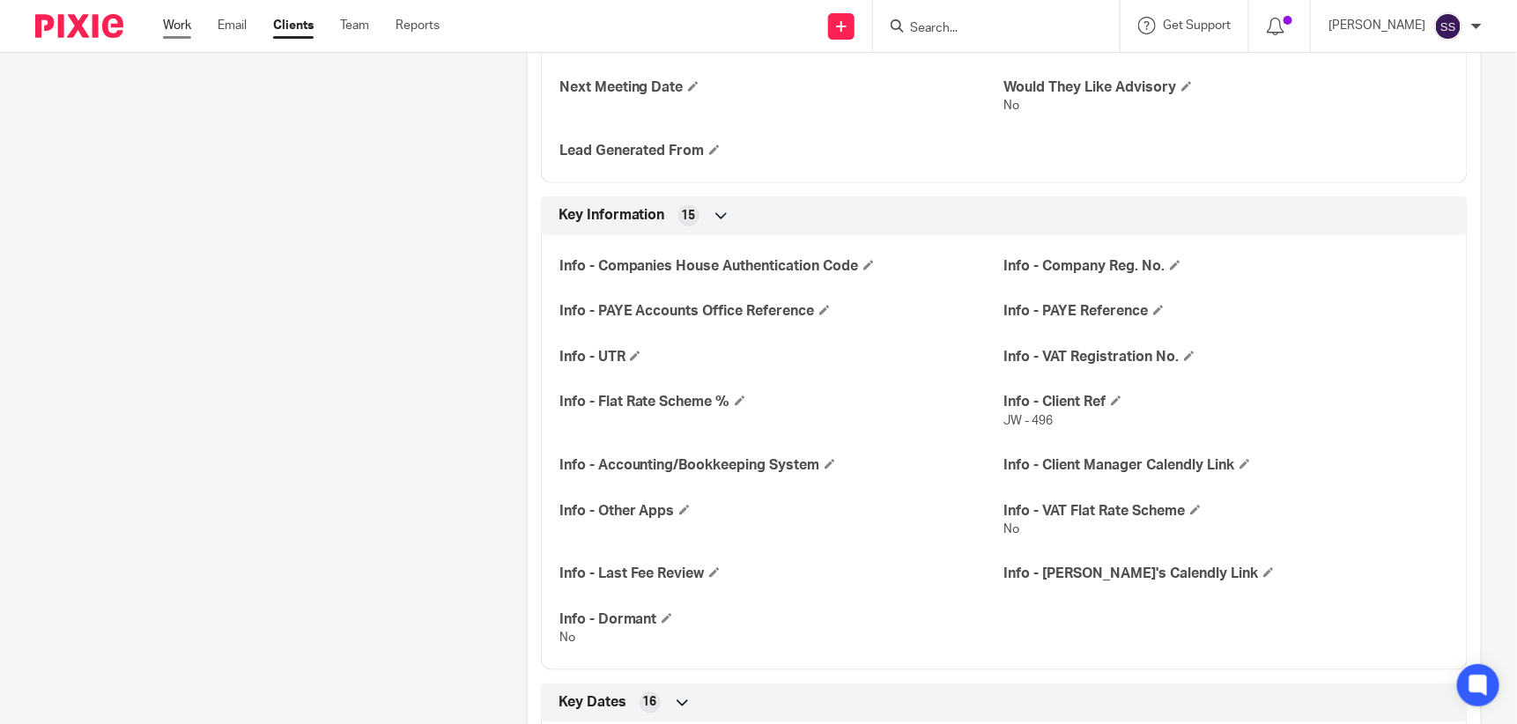
click at [183, 18] on link "Work" at bounding box center [177, 26] width 28 height 18
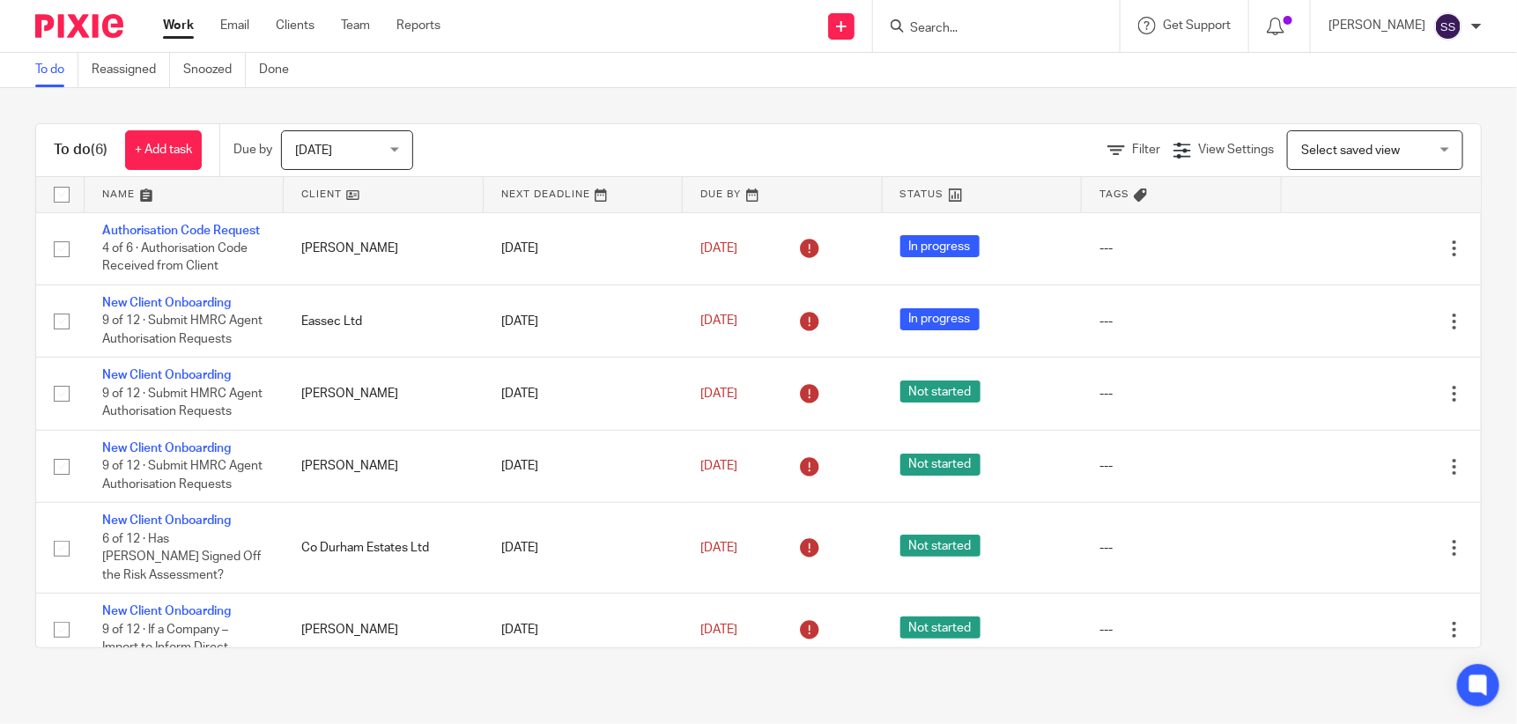
click at [989, 30] on input "Search" at bounding box center [987, 29] width 159 height 16
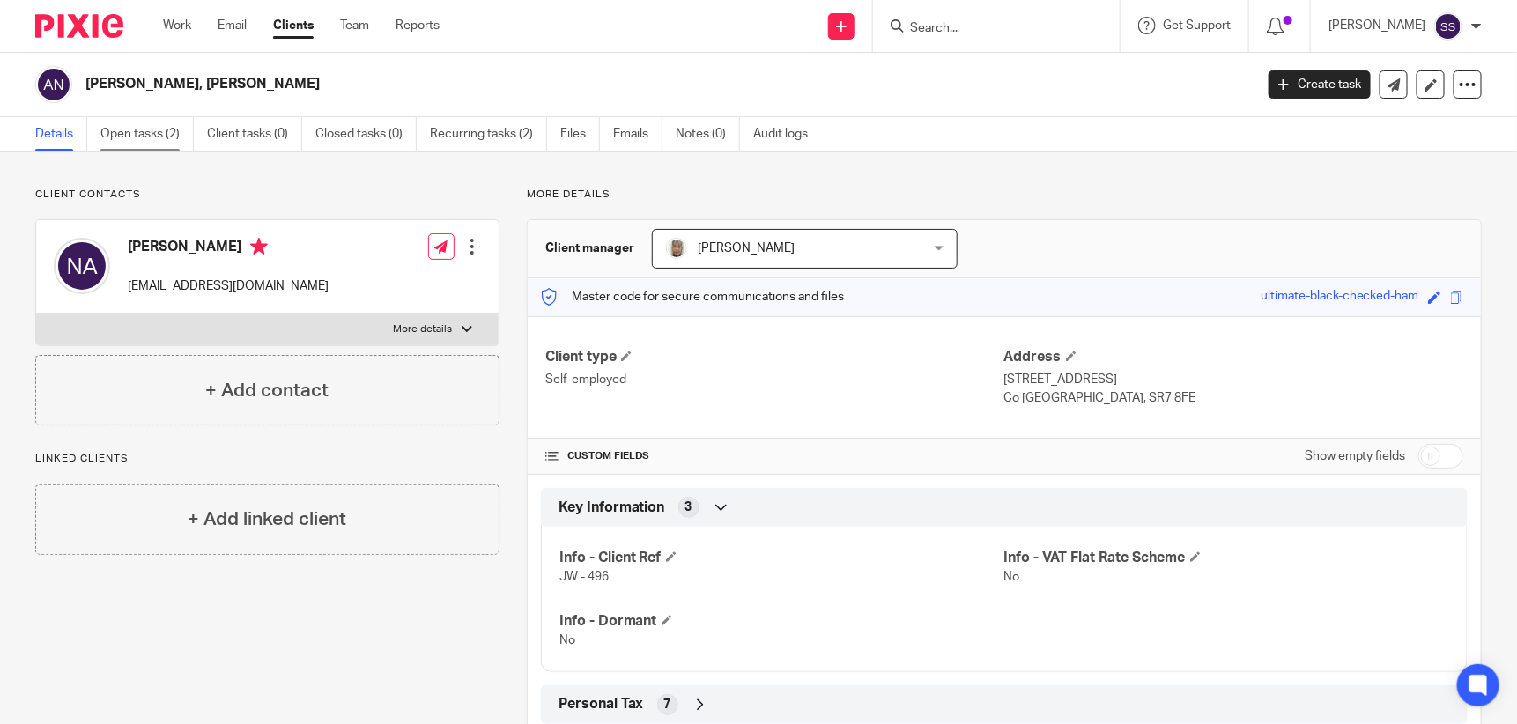
click at [126, 136] on link "Open tasks (2)" at bounding box center [146, 134] width 93 height 34
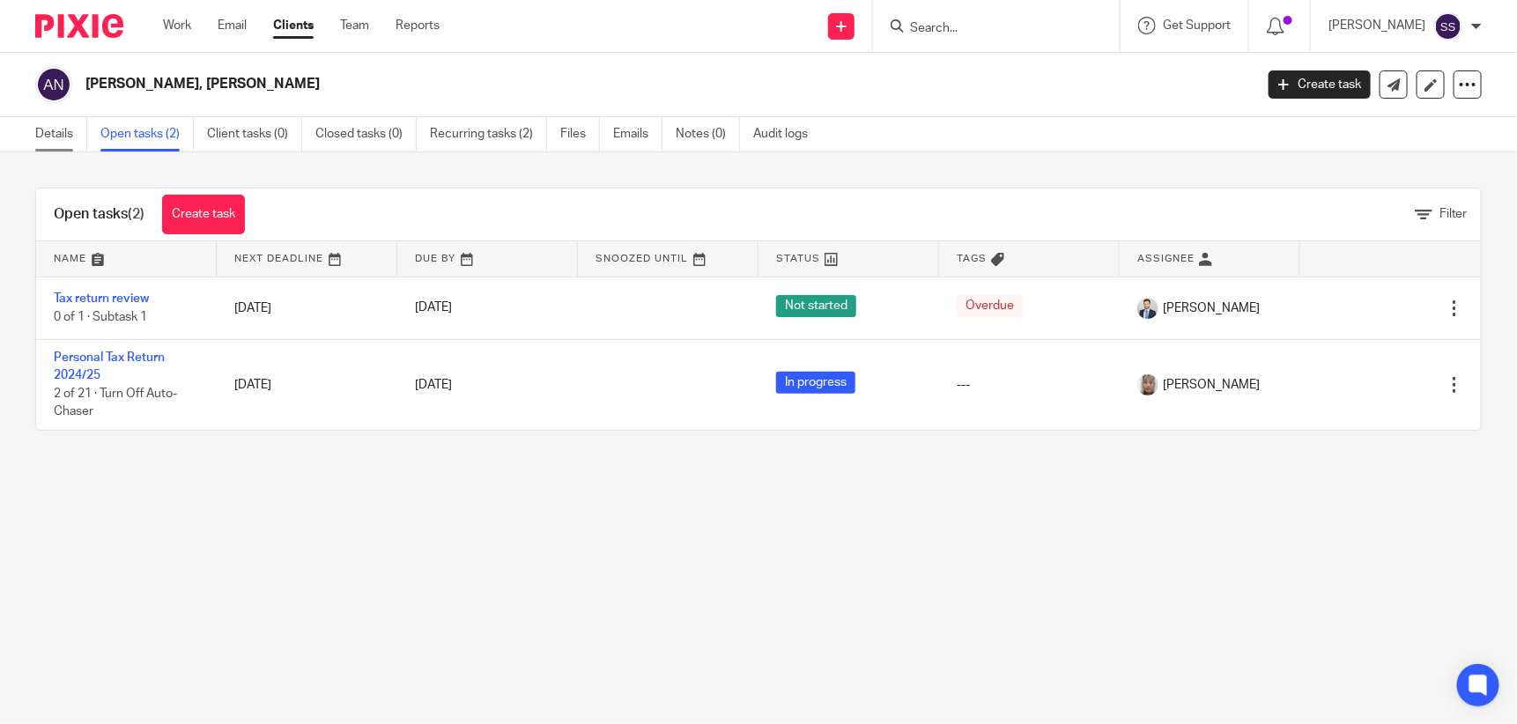
click at [42, 133] on link "Details" at bounding box center [61, 134] width 52 height 34
click at [46, 131] on link "Details" at bounding box center [61, 134] width 52 height 34
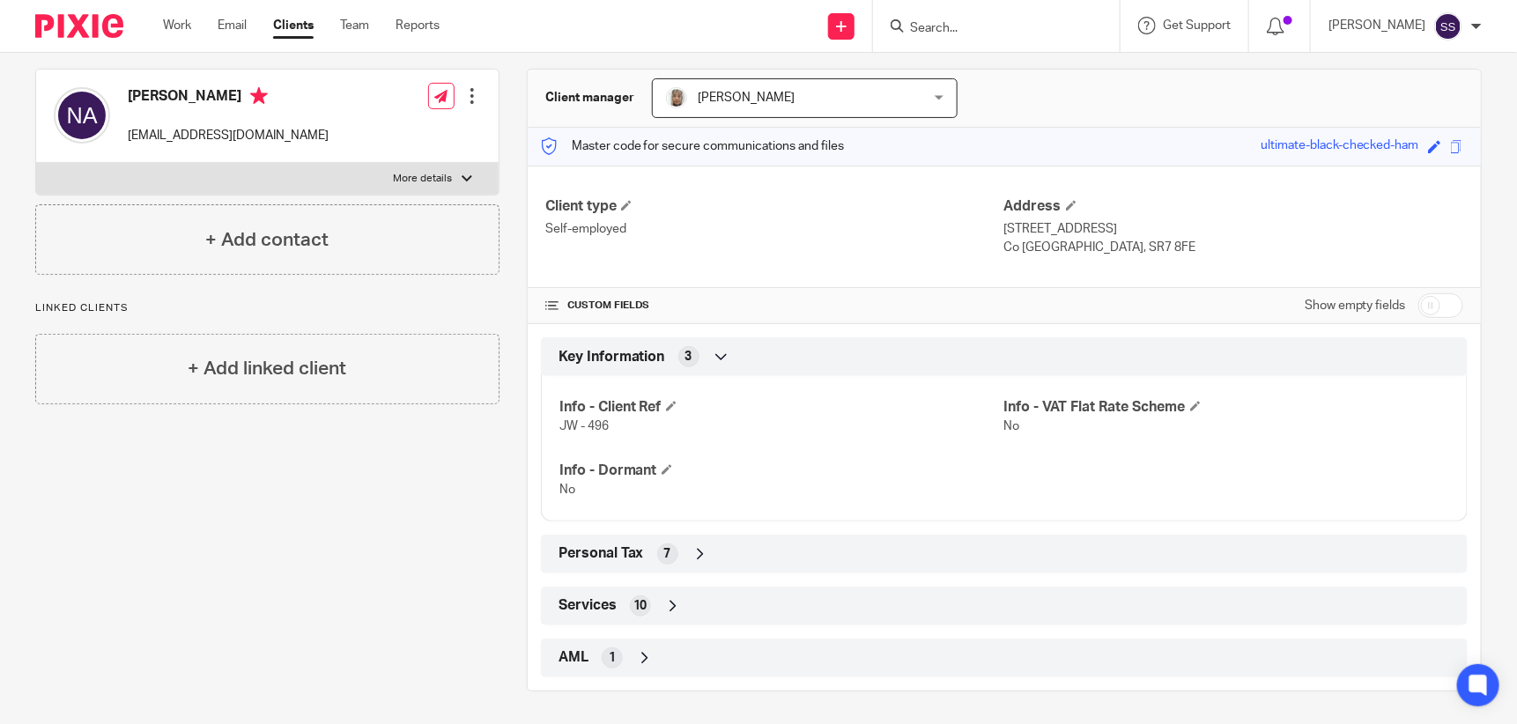
scroll to position [151, 0]
click at [1422, 300] on input "checkbox" at bounding box center [1440, 304] width 45 height 25
checkbox input "true"
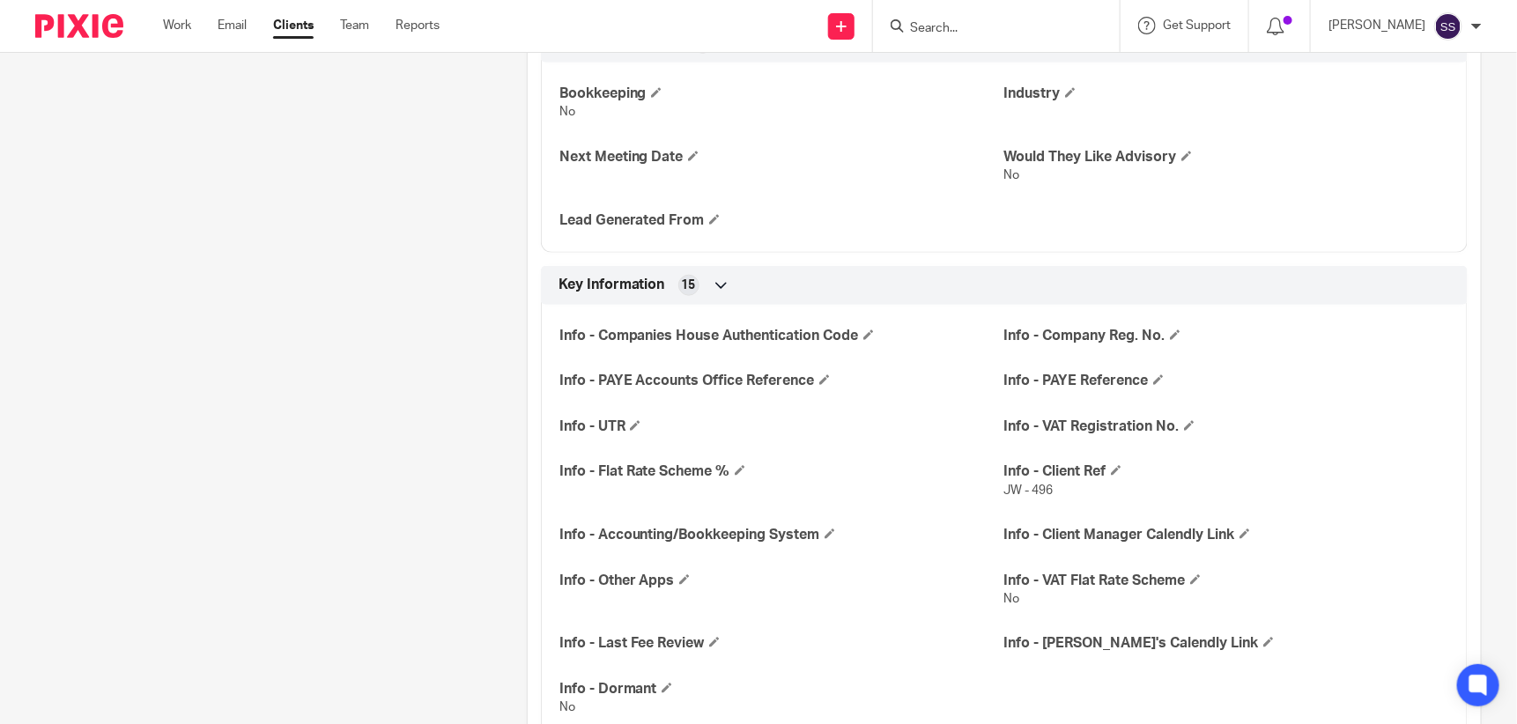
scroll to position [0, 0]
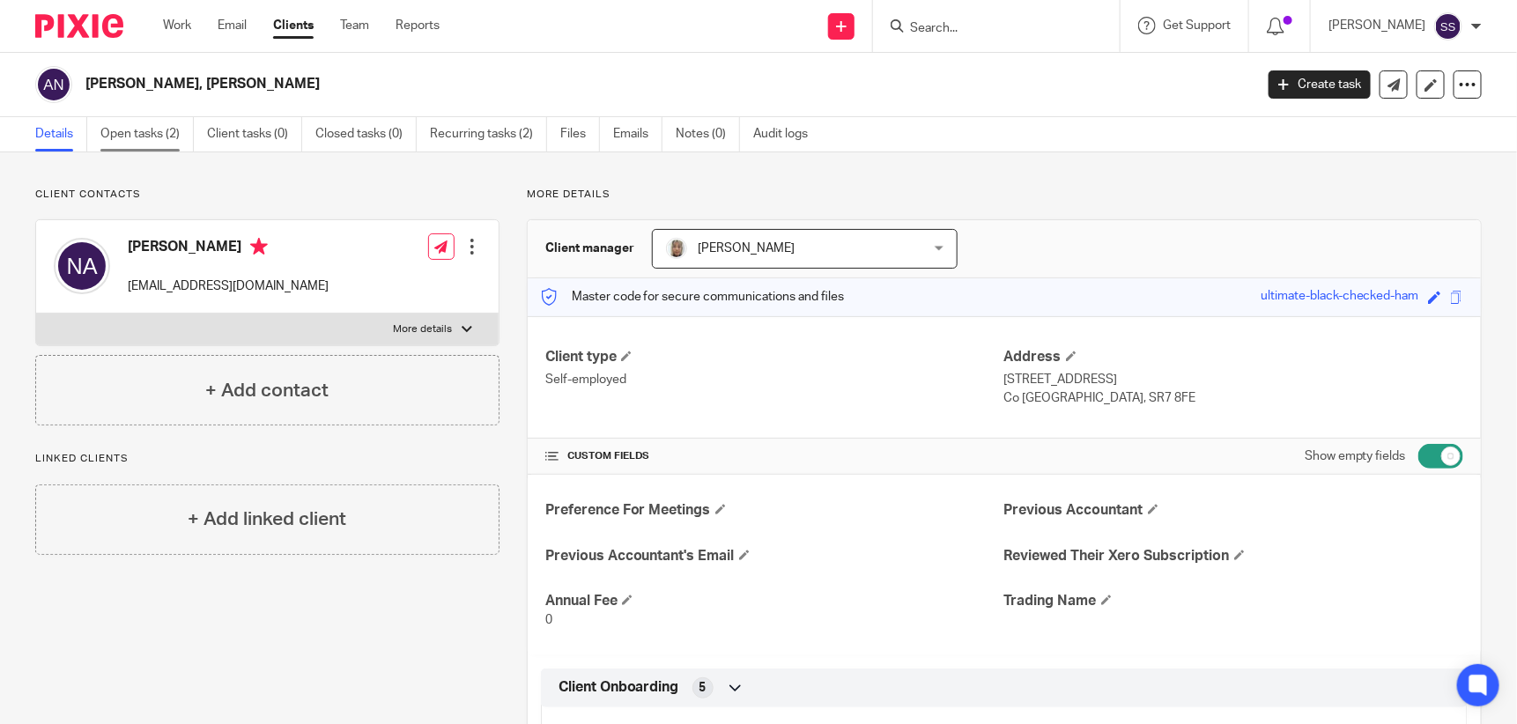
click at [144, 136] on link "Open tasks (2)" at bounding box center [146, 134] width 93 height 34
